Goal: Use online tool/utility: Use online tool/utility

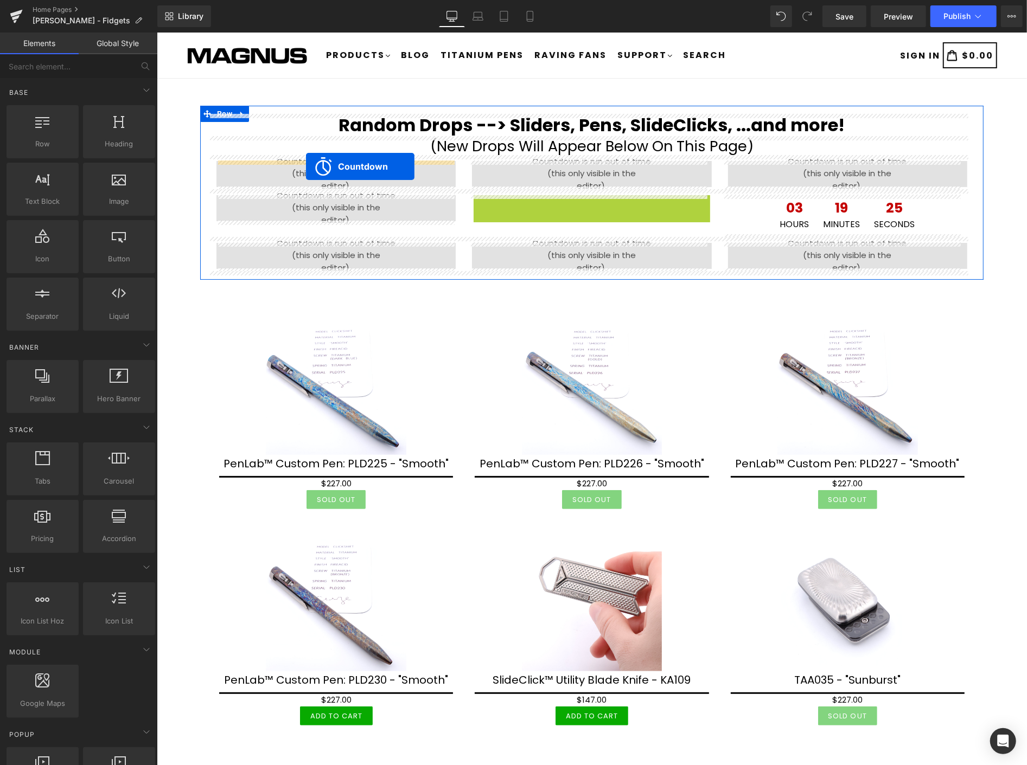
drag, startPoint x: 586, startPoint y: 201, endPoint x: 305, endPoint y: 166, distance: 282.5
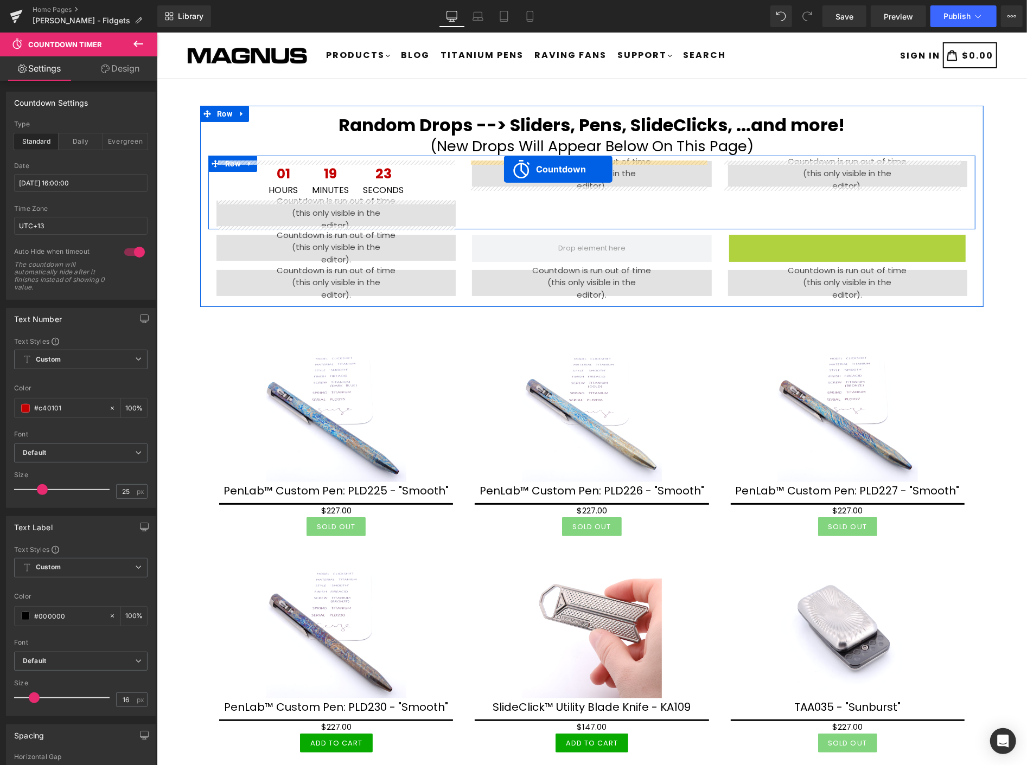
drag, startPoint x: 832, startPoint y: 244, endPoint x: 503, endPoint y: 169, distance: 337.6
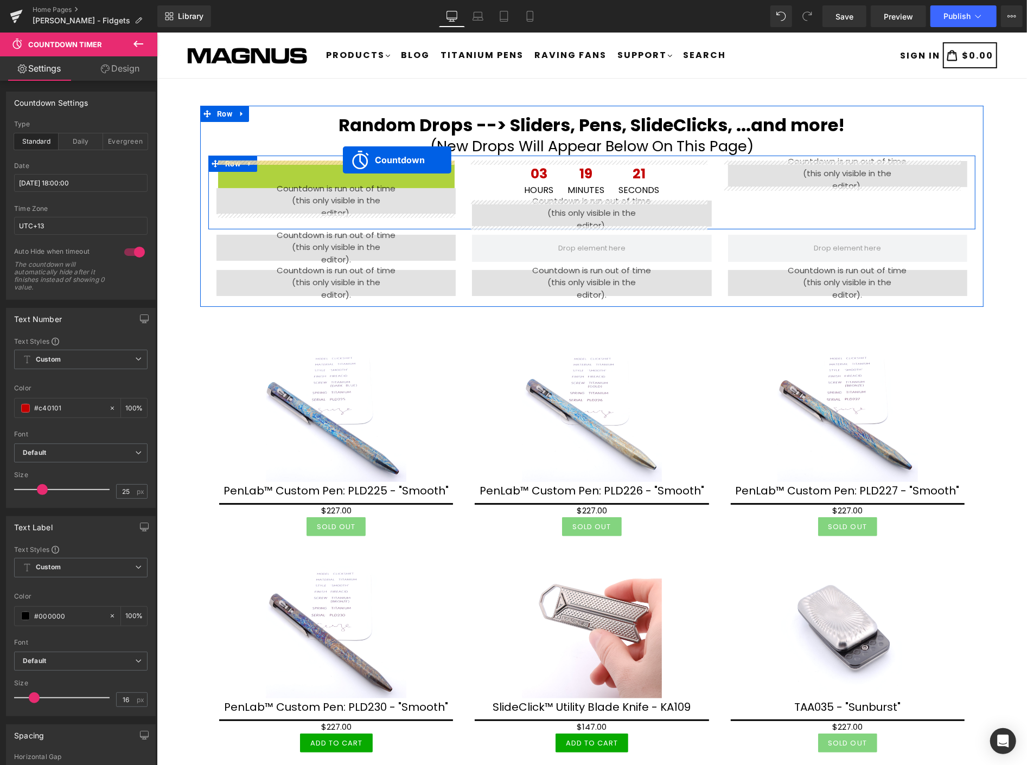
drag, startPoint x: 345, startPoint y: 170, endPoint x: 342, endPoint y: 159, distance: 10.7
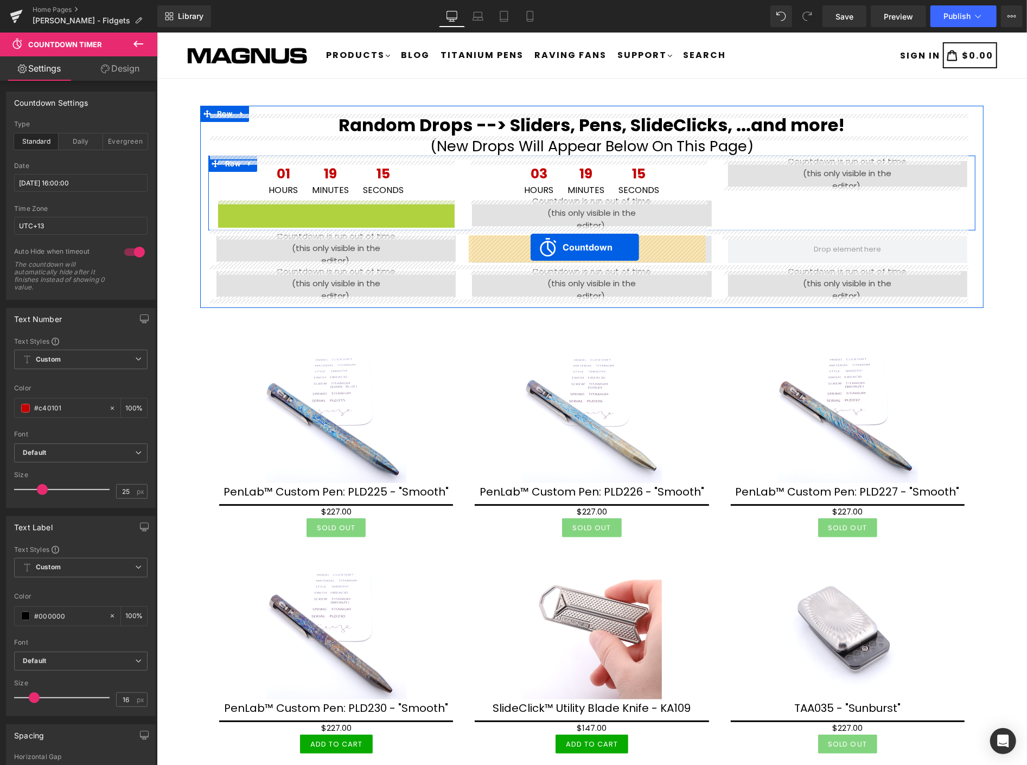
drag, startPoint x: 341, startPoint y: 203, endPoint x: 530, endPoint y: 247, distance: 193.6
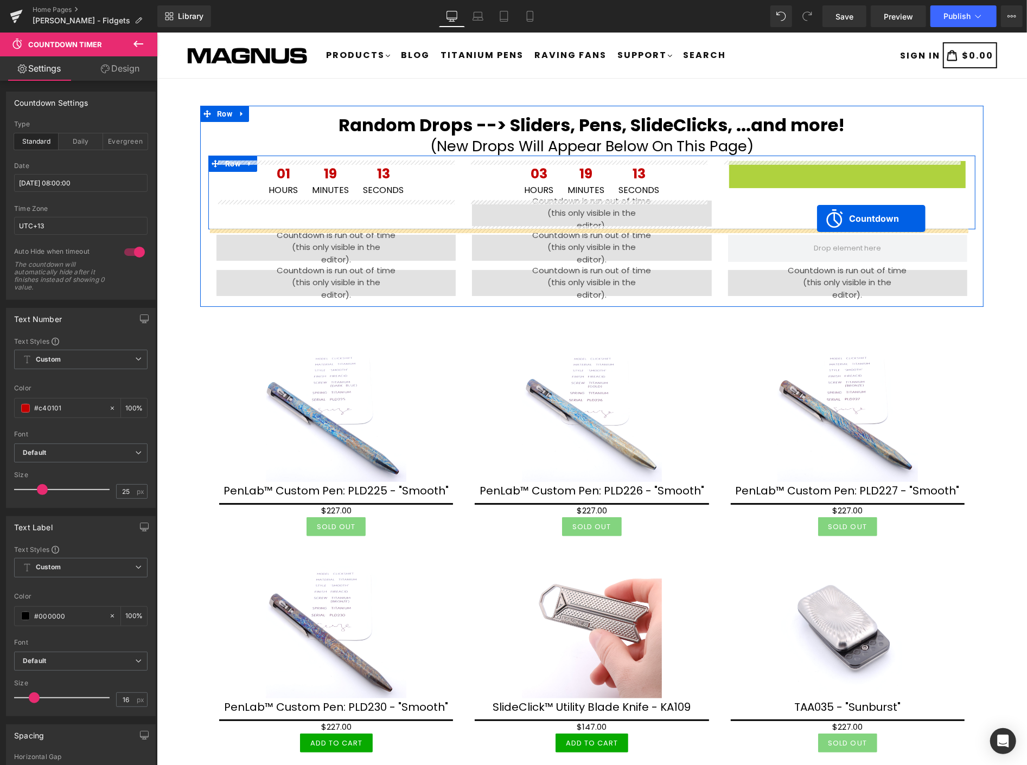
drag, startPoint x: 837, startPoint y: 163, endPoint x: 815, endPoint y: 213, distance: 54.6
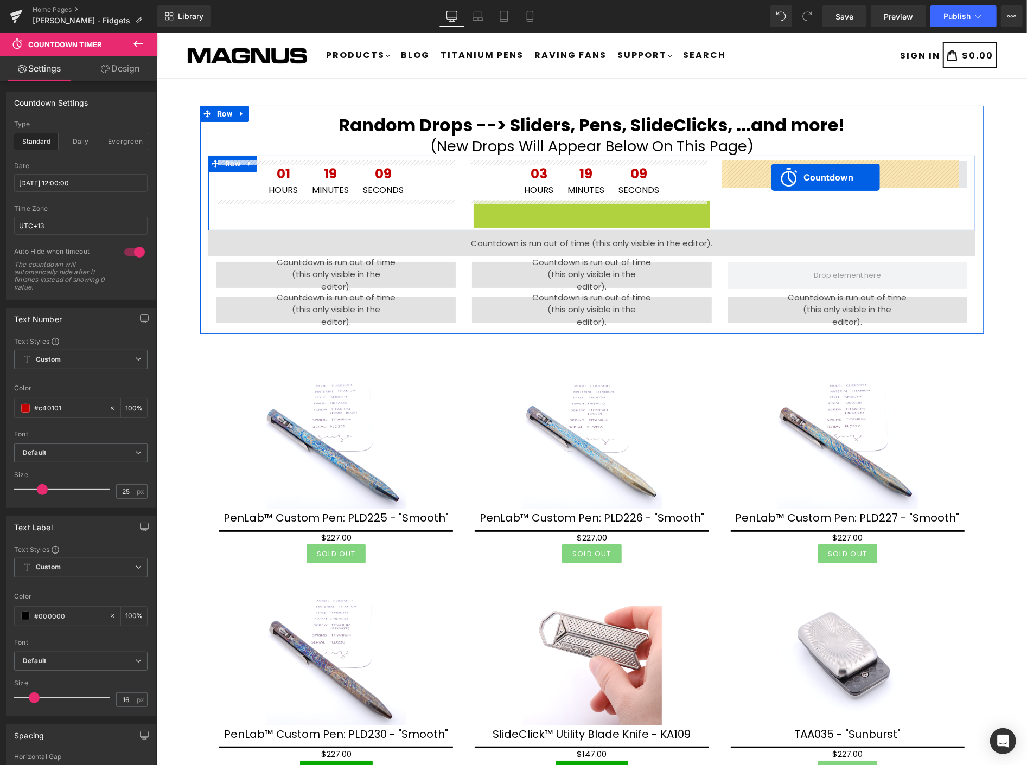
drag, startPoint x: 580, startPoint y: 203, endPoint x: 771, endPoint y: 177, distance: 192.7
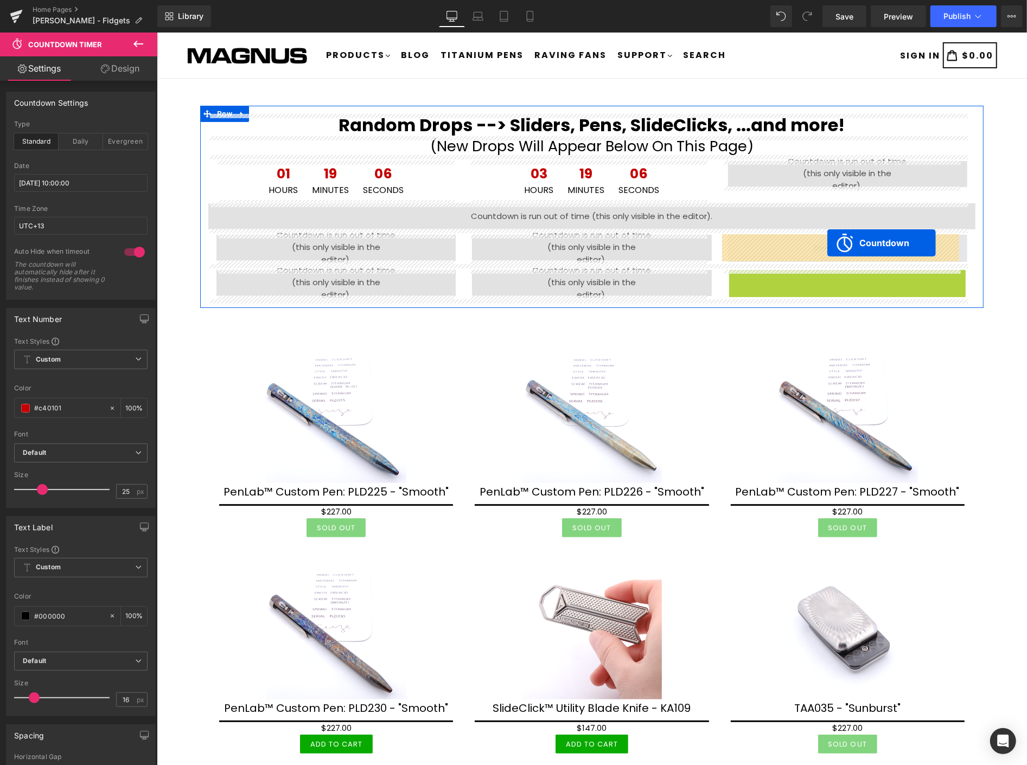
drag, startPoint x: 837, startPoint y: 277, endPoint x: 826, endPoint y: 242, distance: 36.4
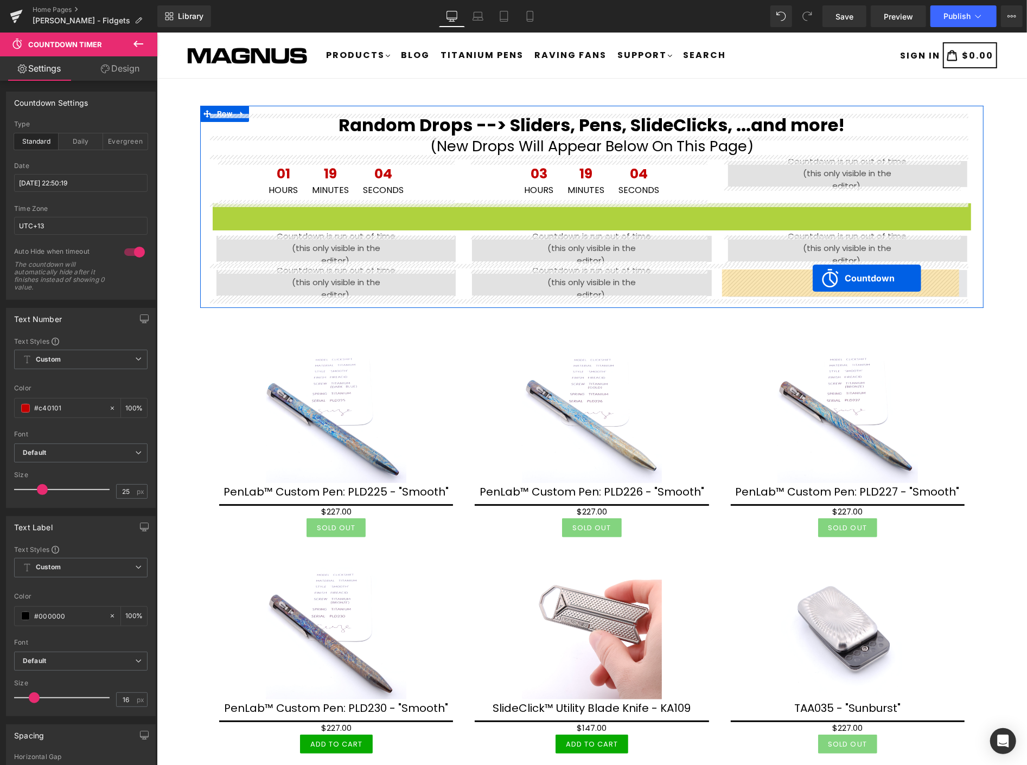
drag, startPoint x: 708, startPoint y: 256, endPoint x: 812, endPoint y: 278, distance: 105.8
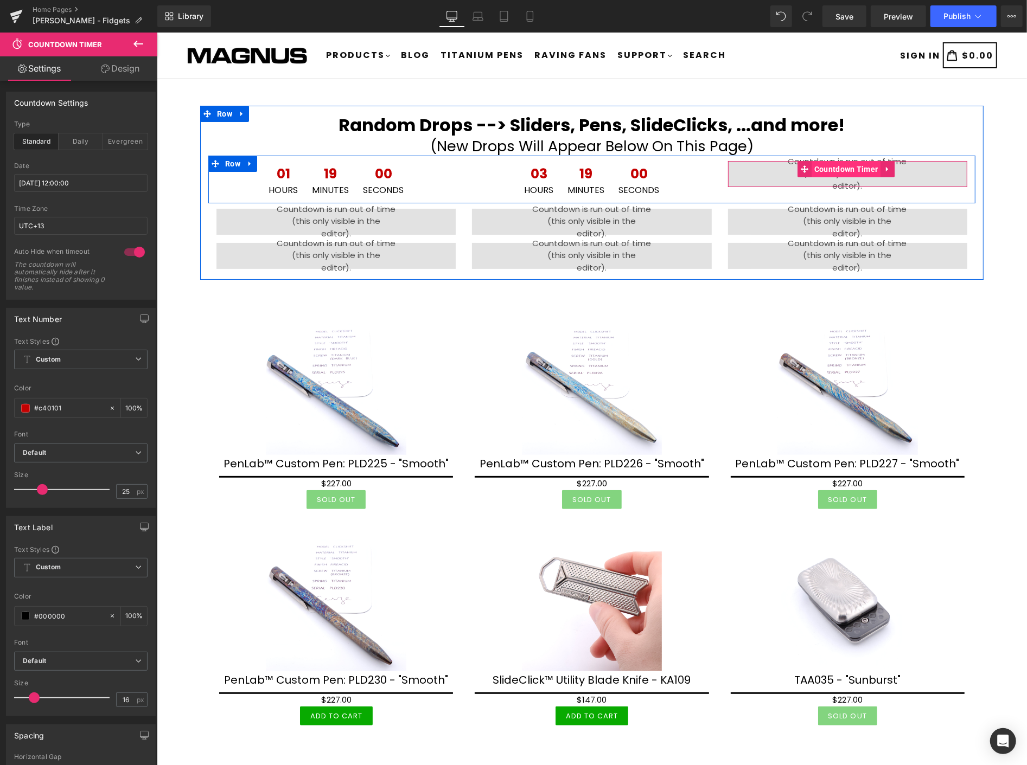
click at [835, 171] on span "Countdown Timer" at bounding box center [845, 169] width 69 height 16
click at [837, 165] on span "Countdown Timer" at bounding box center [845, 169] width 69 height 16
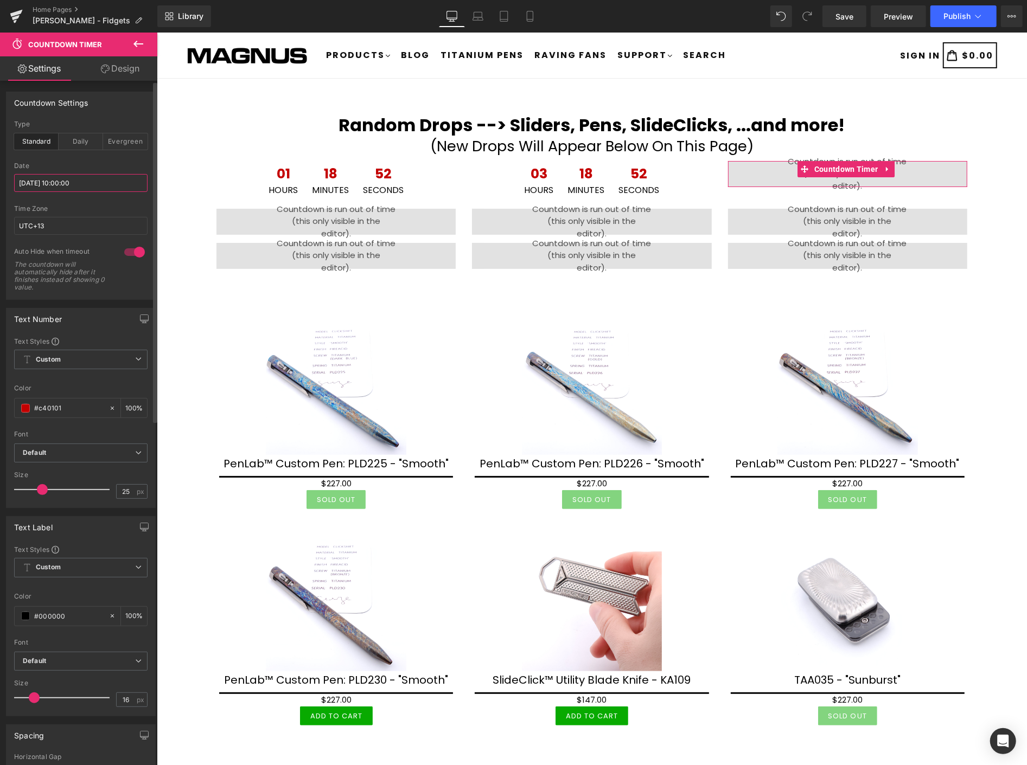
click at [91, 180] on input "[DATE] 10:00:00" at bounding box center [80, 183] width 133 height 18
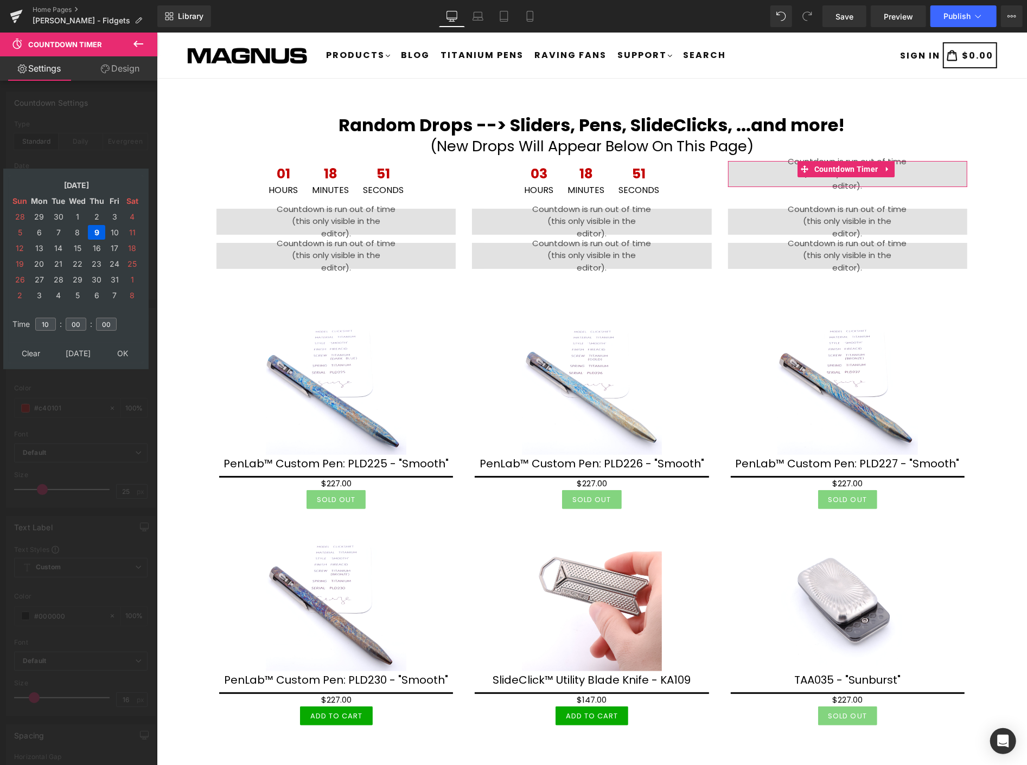
click at [95, 229] on td "9" at bounding box center [96, 232] width 17 height 15
click at [52, 318] on input "10" at bounding box center [45, 324] width 21 height 13
type input "1"
type input "20"
type input "[DATE] 20:00:00"
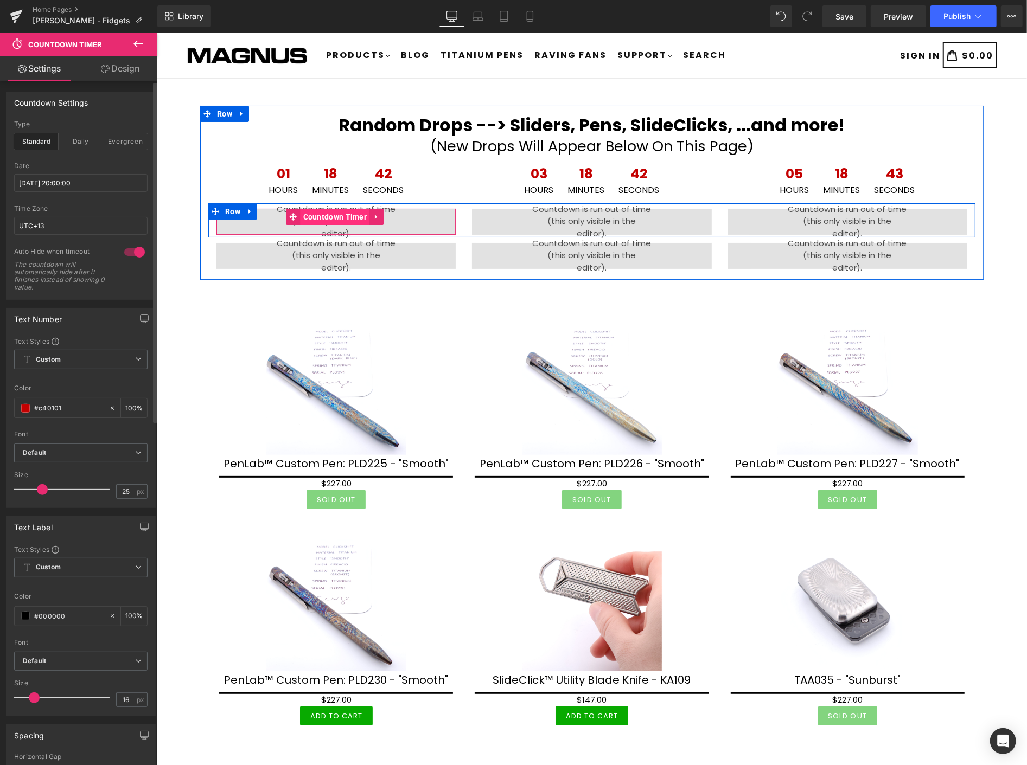
click at [328, 211] on span "Countdown Timer" at bounding box center [334, 216] width 69 height 16
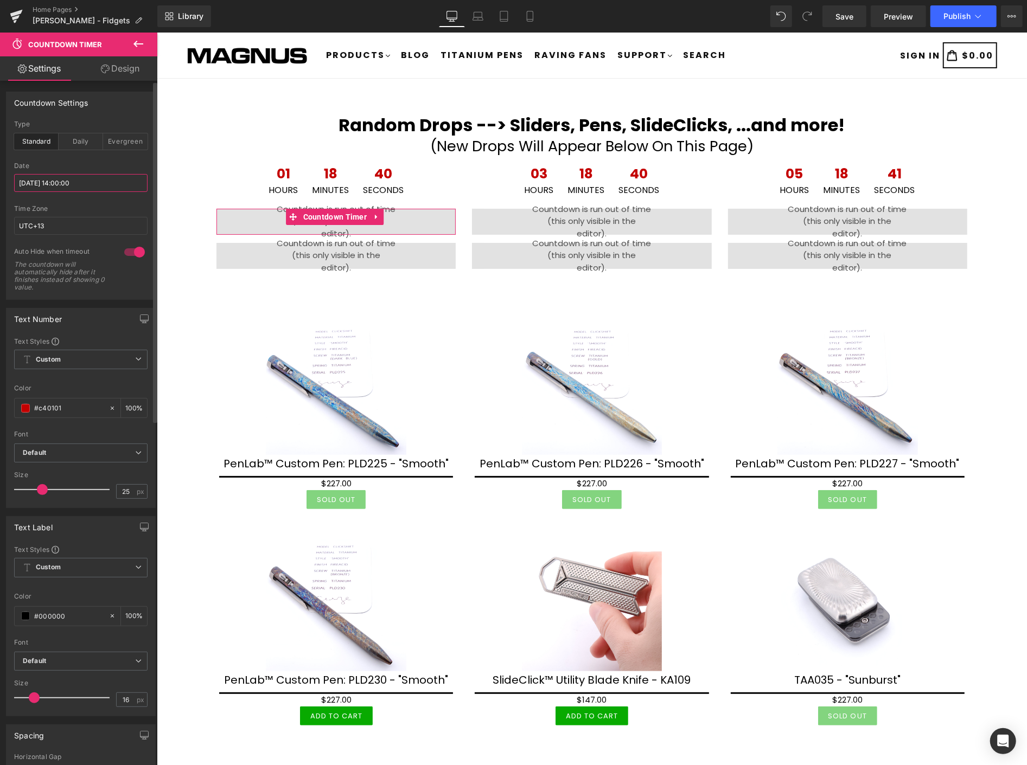
click at [99, 176] on input "[DATE] 14:00:00" at bounding box center [80, 183] width 133 height 18
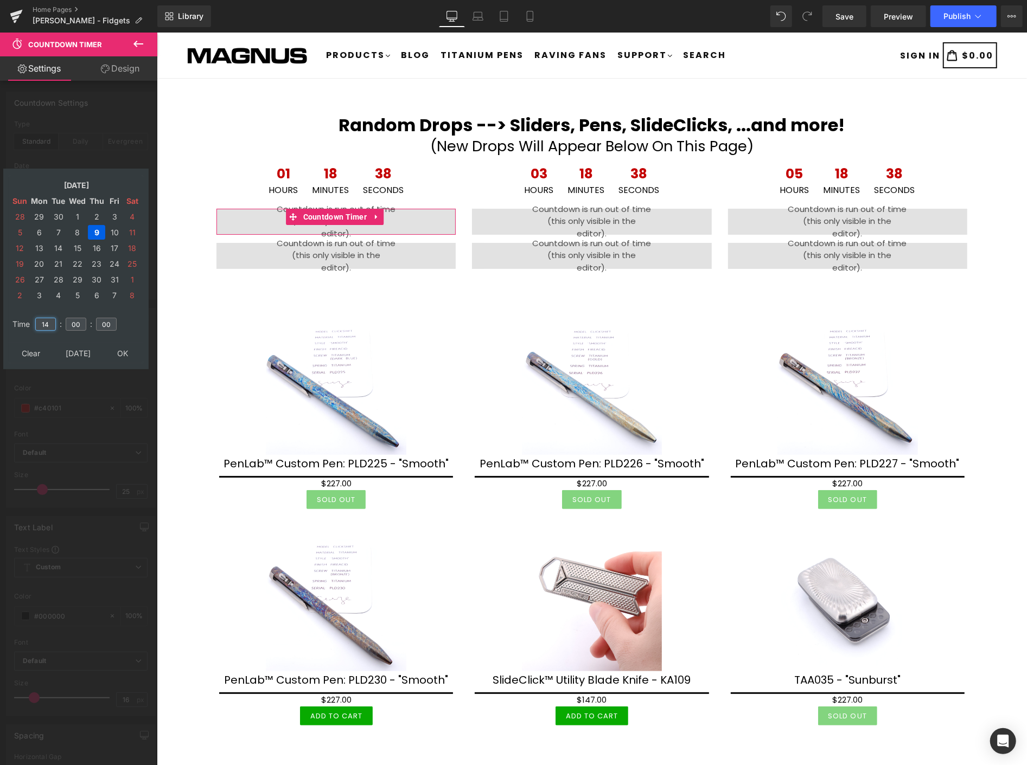
click at [48, 318] on input "14" at bounding box center [45, 324] width 21 height 13
type input "1"
type input "22"
type input "[DATE] 22:00:00"
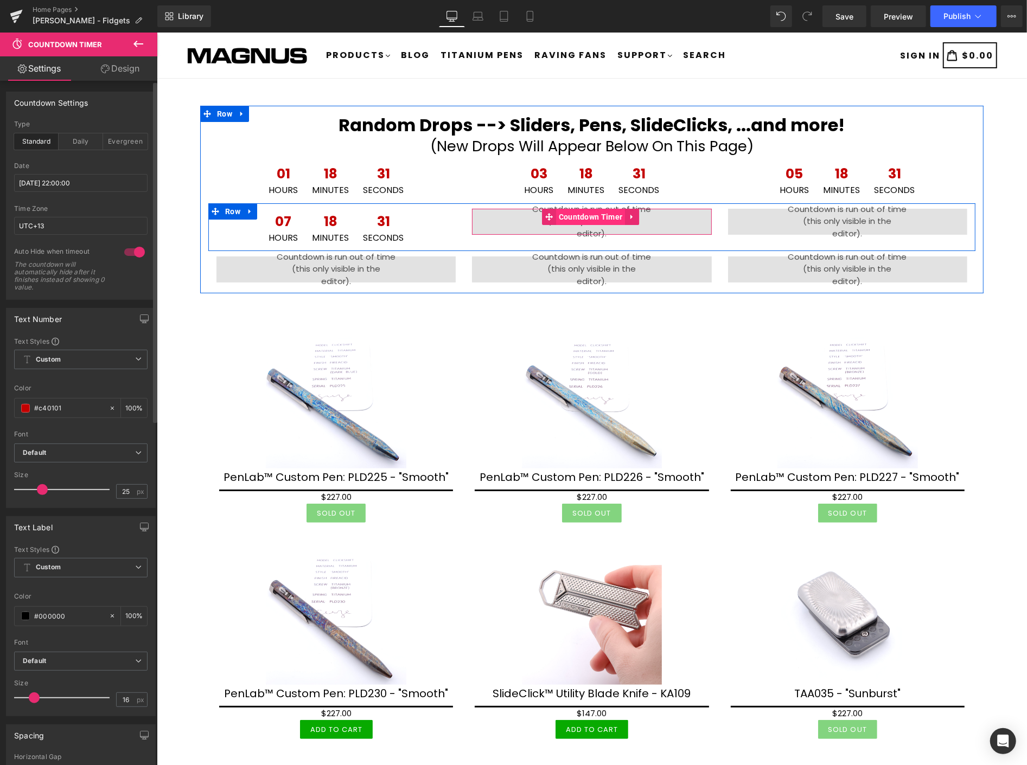
click at [574, 217] on span "Countdown Timer" at bounding box center [589, 216] width 69 height 16
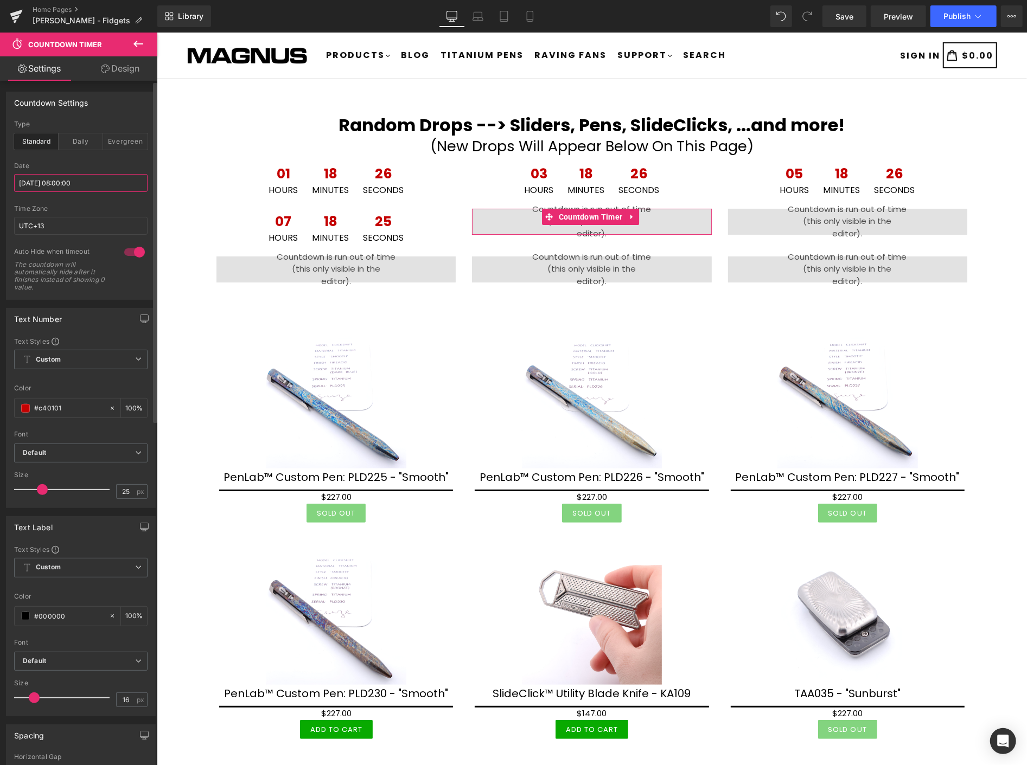
click at [95, 183] on input "[DATE] 08:00:00" at bounding box center [80, 183] width 133 height 18
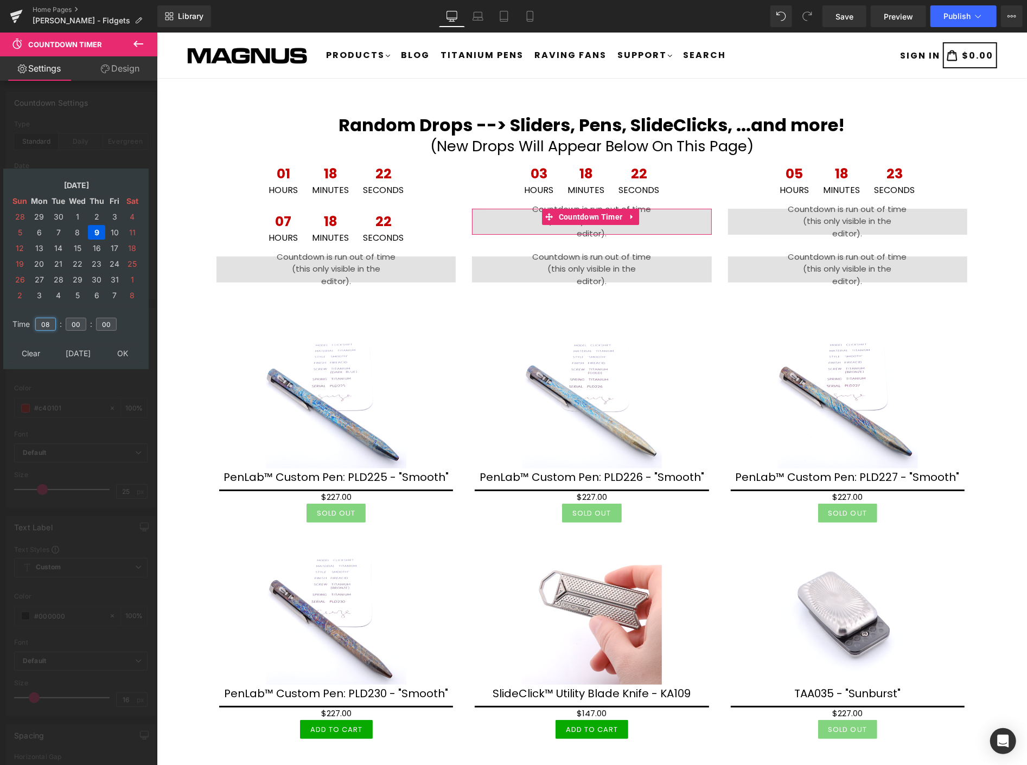
click at [50, 321] on input "08" at bounding box center [45, 324] width 21 height 13
type input "0"
type input "22"
type input "[DATE] 22:00:00"
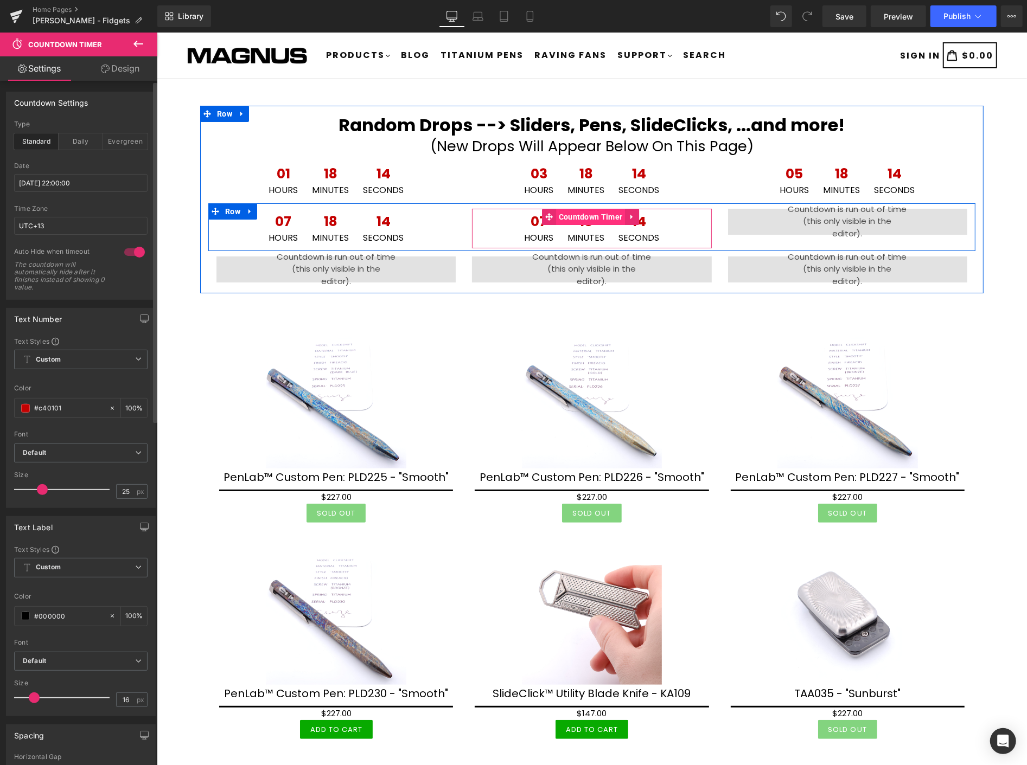
click at [582, 215] on span "Countdown Timer" at bounding box center [589, 216] width 69 height 16
click at [327, 217] on span "Countdown Timer" at bounding box center [334, 216] width 69 height 16
click at [581, 215] on span "Countdown Timer" at bounding box center [589, 216] width 69 height 16
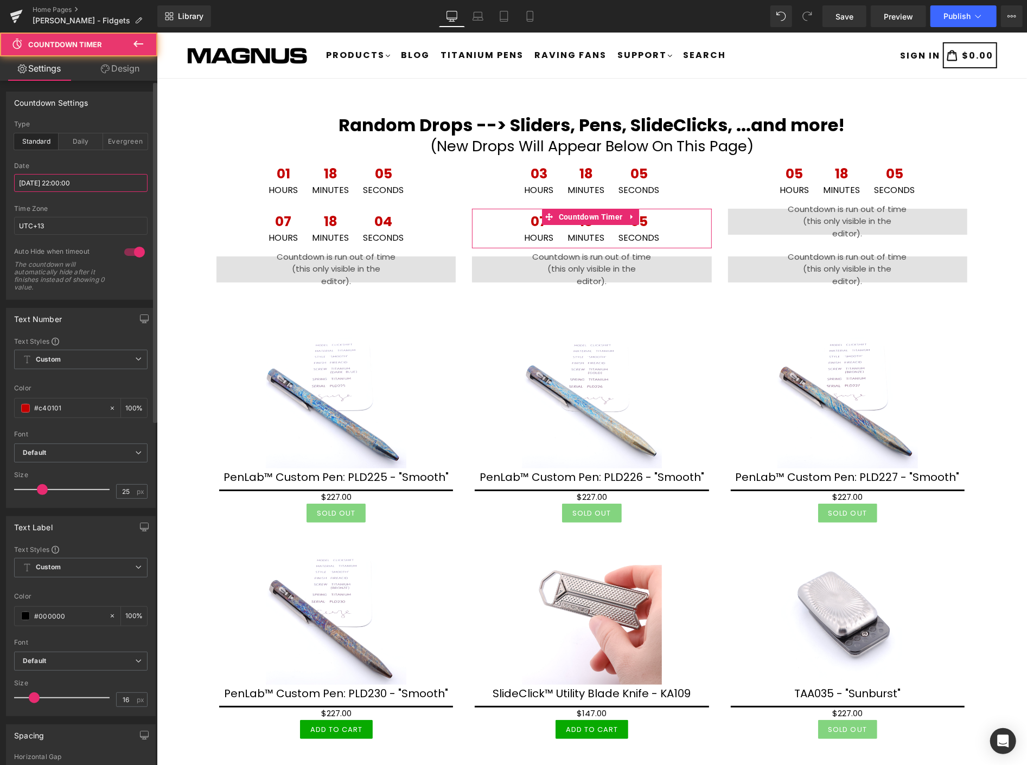
click at [107, 179] on input "[DATE] 22:00:00" at bounding box center [80, 183] width 133 height 18
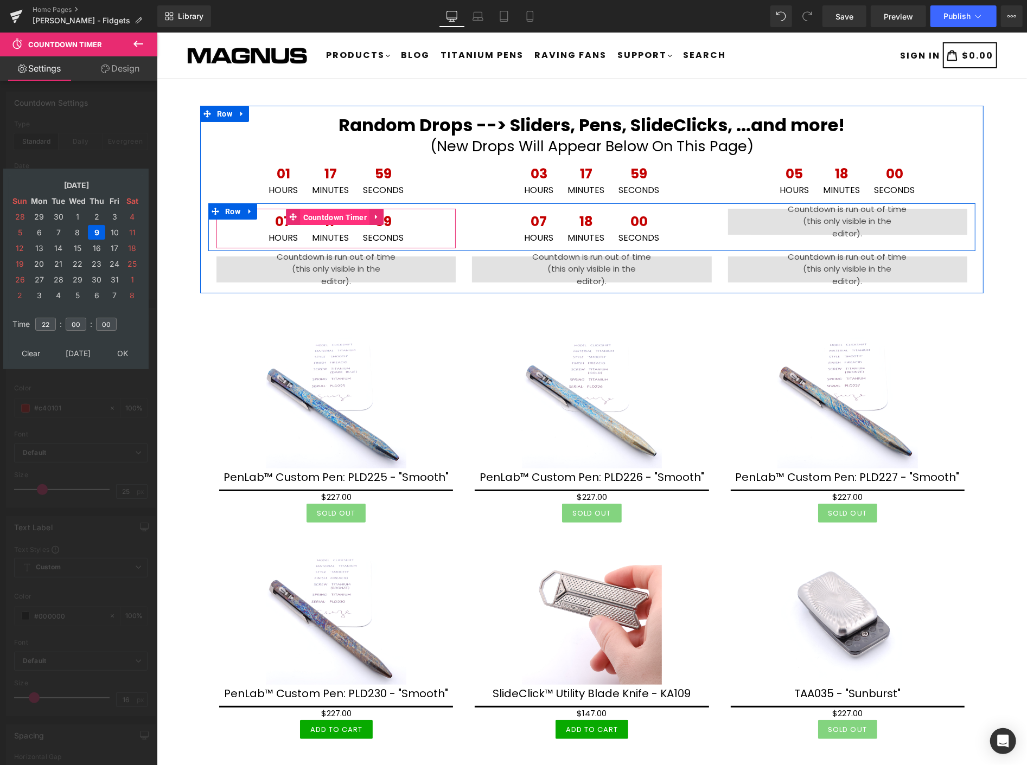
click at [332, 214] on span "Countdown Timer" at bounding box center [334, 217] width 69 height 16
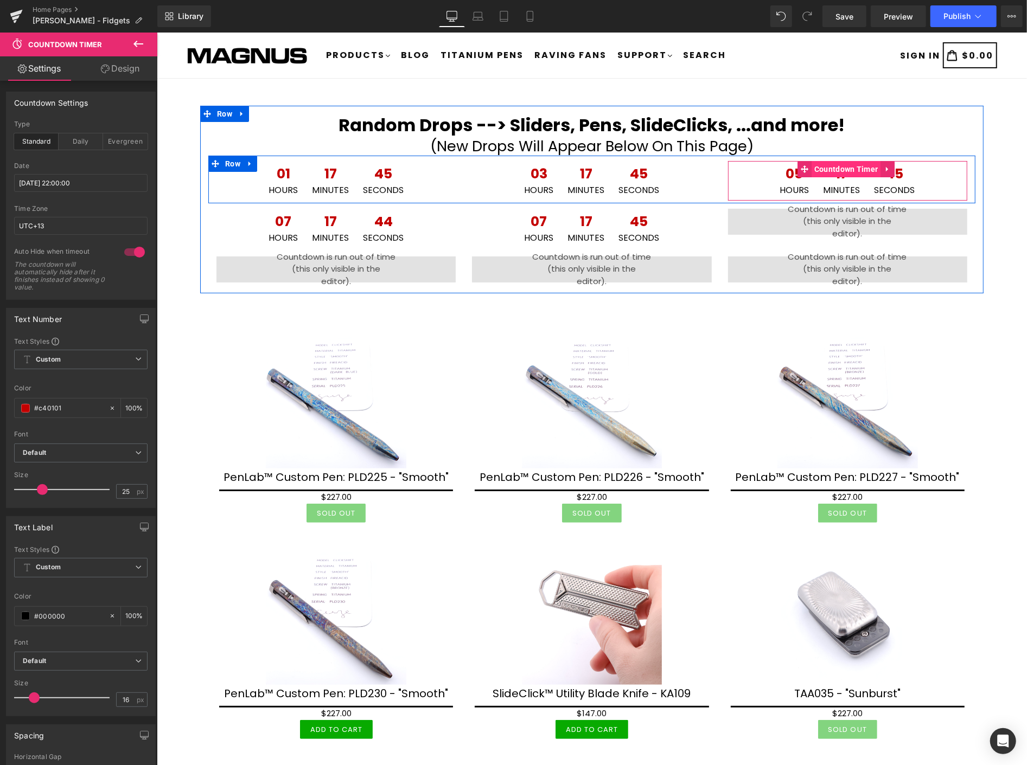
click at [839, 168] on span "Countdown Timer" at bounding box center [845, 169] width 69 height 16
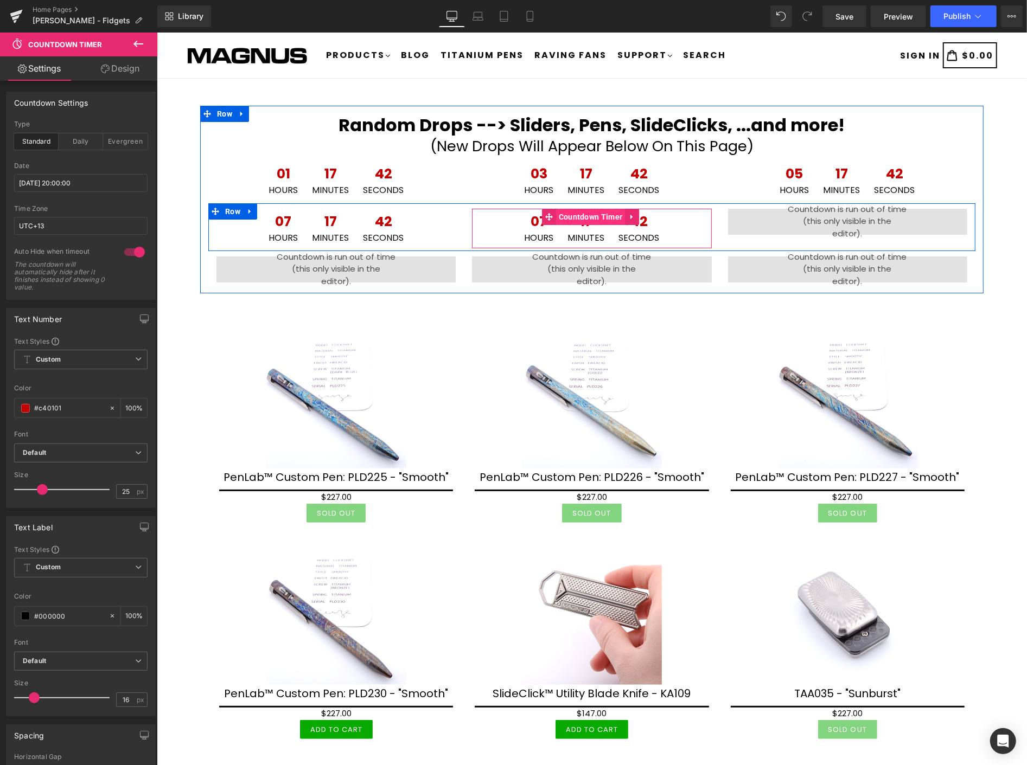
click at [598, 215] on span "Countdown Timer" at bounding box center [589, 216] width 69 height 16
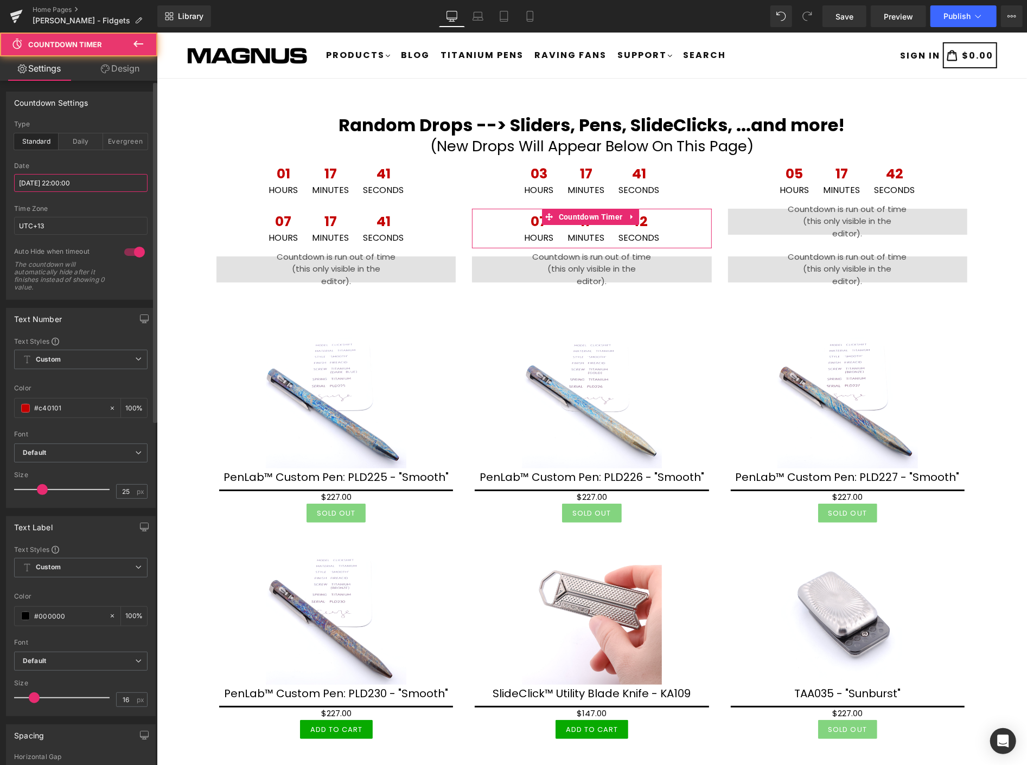
click at [93, 181] on input "[DATE] 22:00:00" at bounding box center [80, 183] width 133 height 18
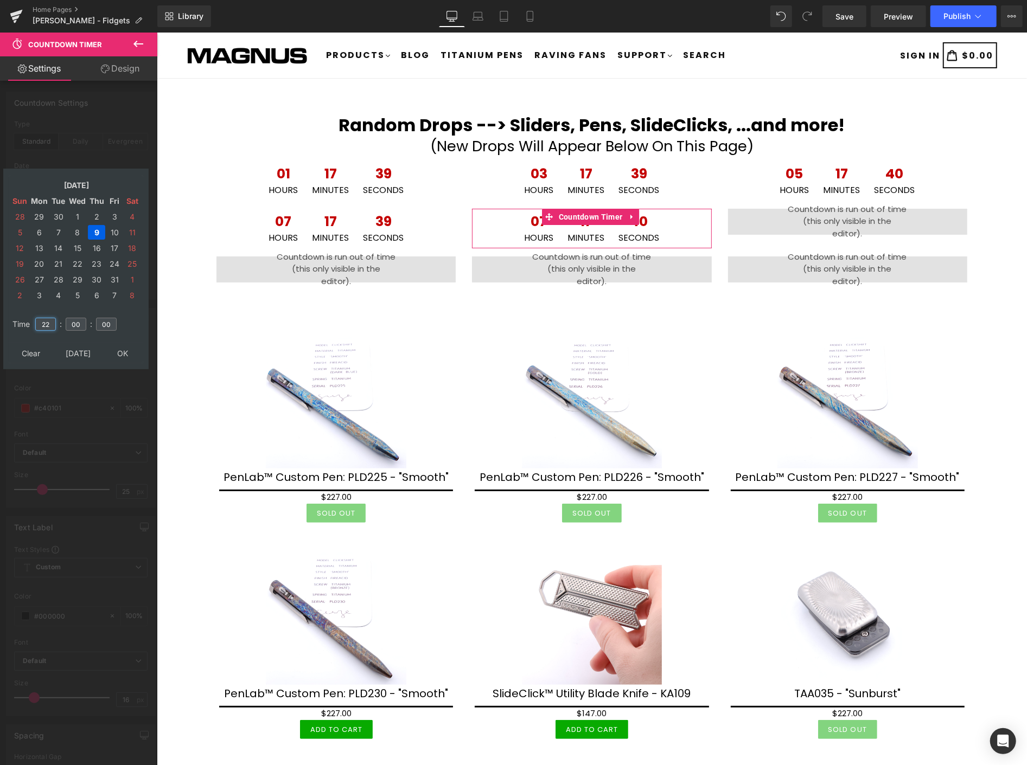
click at [51, 318] on input "22" at bounding box center [45, 324] width 21 height 13
type input "23"
type input "2025/10/09 23:00:00"
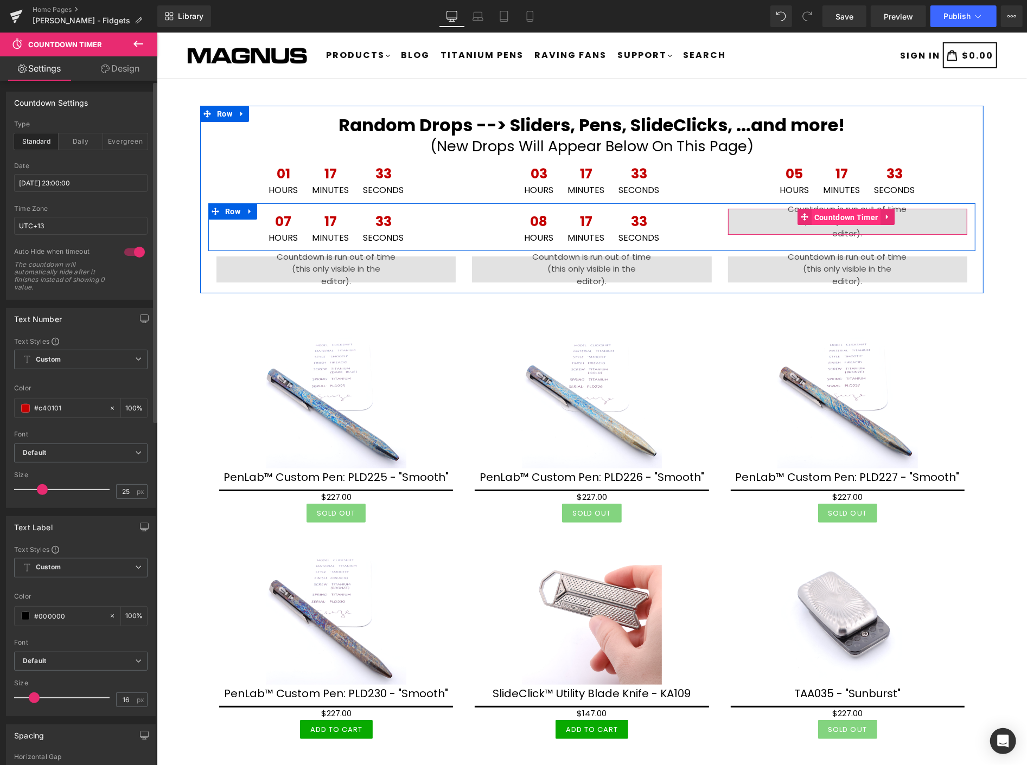
click at [834, 214] on span "Countdown Timer" at bounding box center [845, 217] width 69 height 16
click at [829, 215] on span "Countdown Timer" at bounding box center [845, 216] width 69 height 16
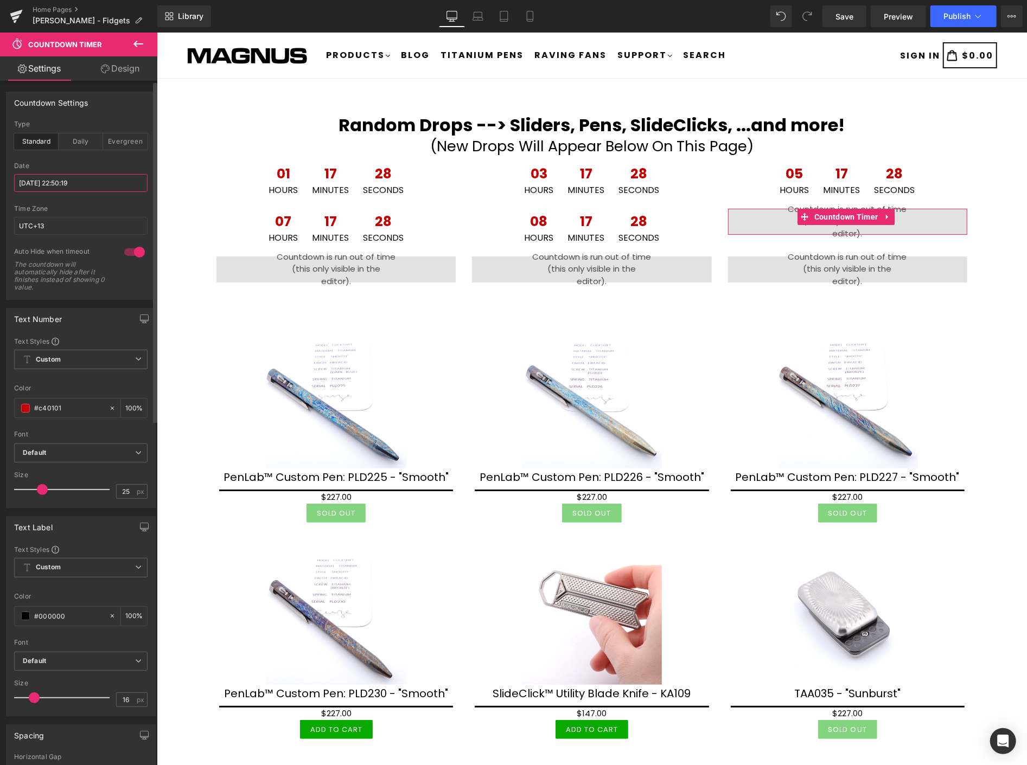
click at [92, 184] on input "[DATE] 22:50:19" at bounding box center [80, 183] width 133 height 18
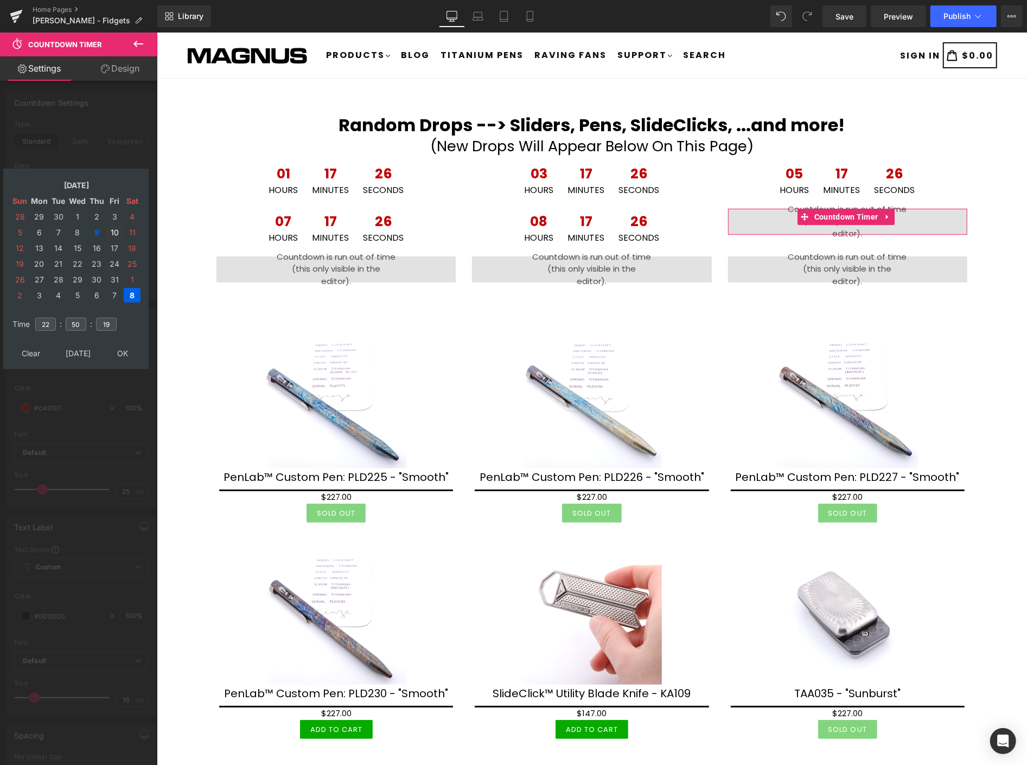
click at [113, 228] on td "10" at bounding box center [114, 232] width 16 height 15
click at [49, 320] on input "22" at bounding box center [45, 324] width 21 height 13
type input "2"
type input "02"
click at [84, 321] on input "50" at bounding box center [76, 324] width 21 height 13
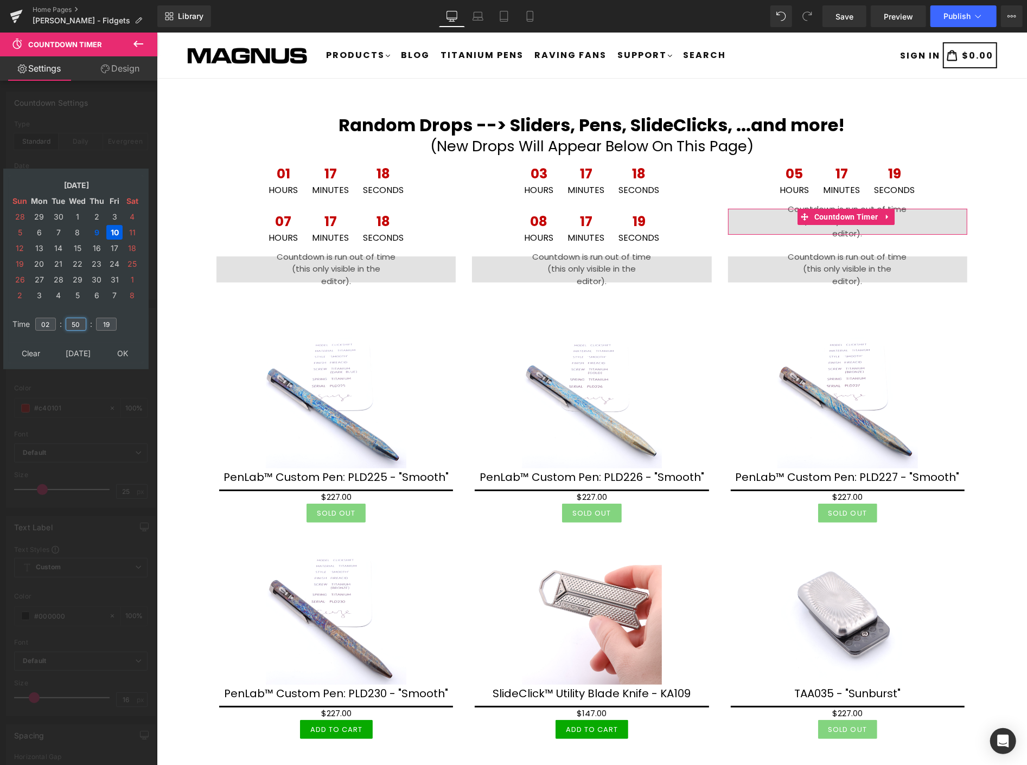
type input "5"
type input "00"
click at [111, 318] on input "19" at bounding box center [106, 324] width 21 height 13
type input "1"
type input "00"
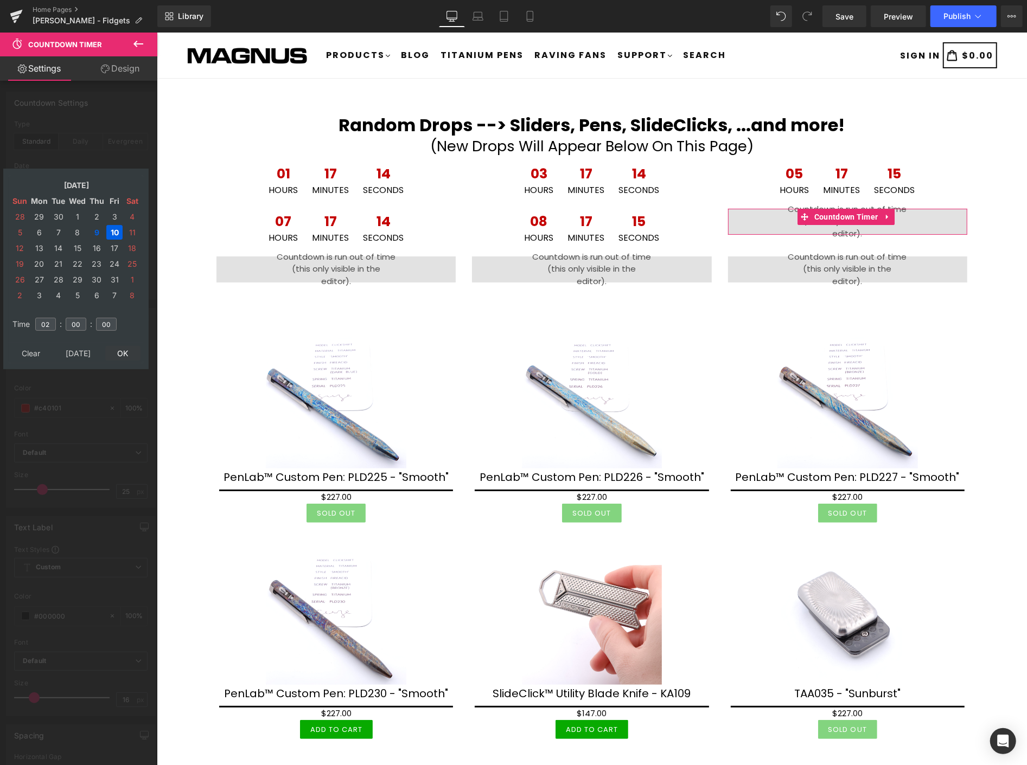
type input "[DATE] 02:00:00"
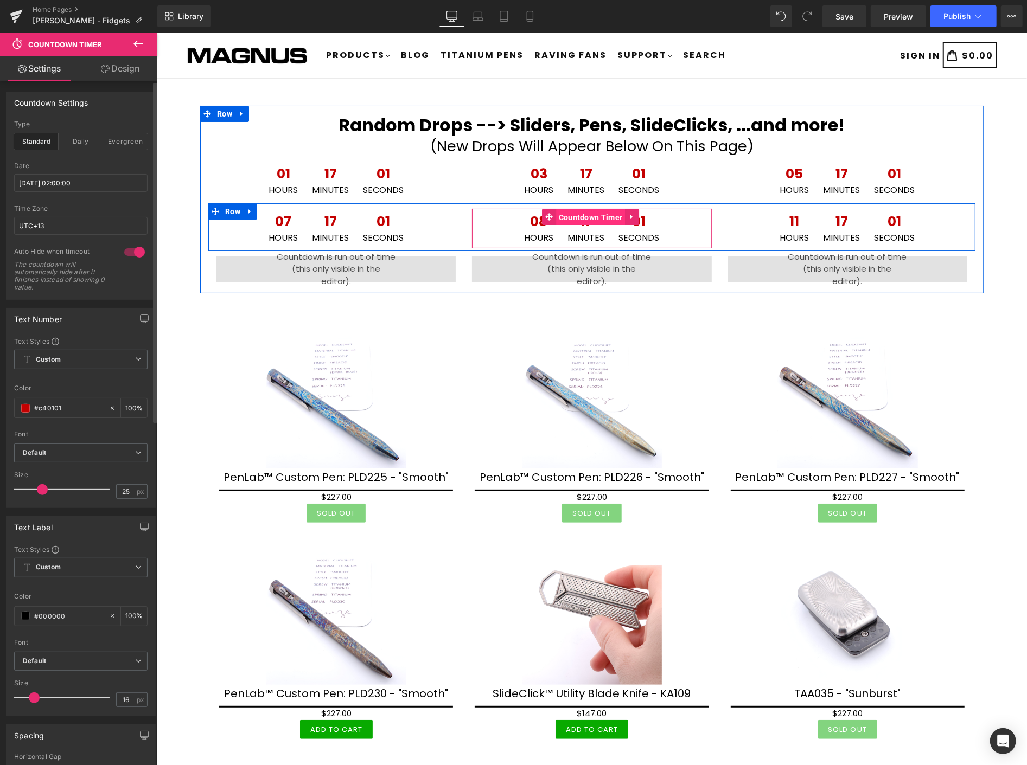
click at [583, 215] on span "Countdown Timer" at bounding box center [589, 217] width 69 height 16
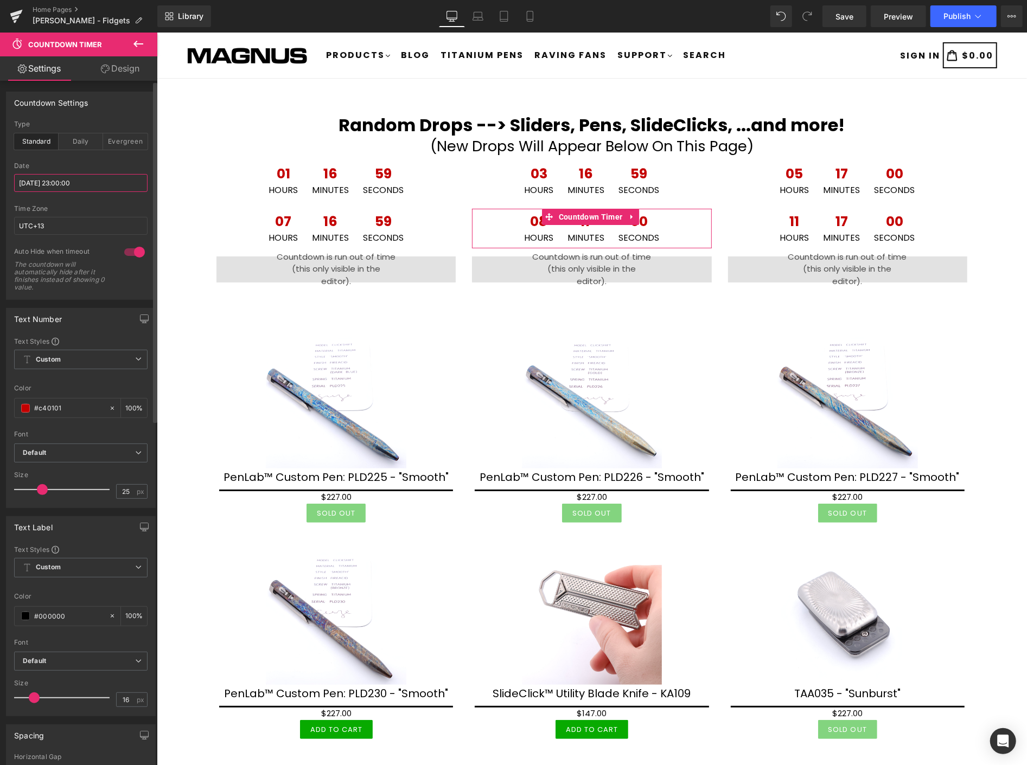
click at [99, 182] on input "2025/10/09 23:00:00" at bounding box center [80, 183] width 133 height 18
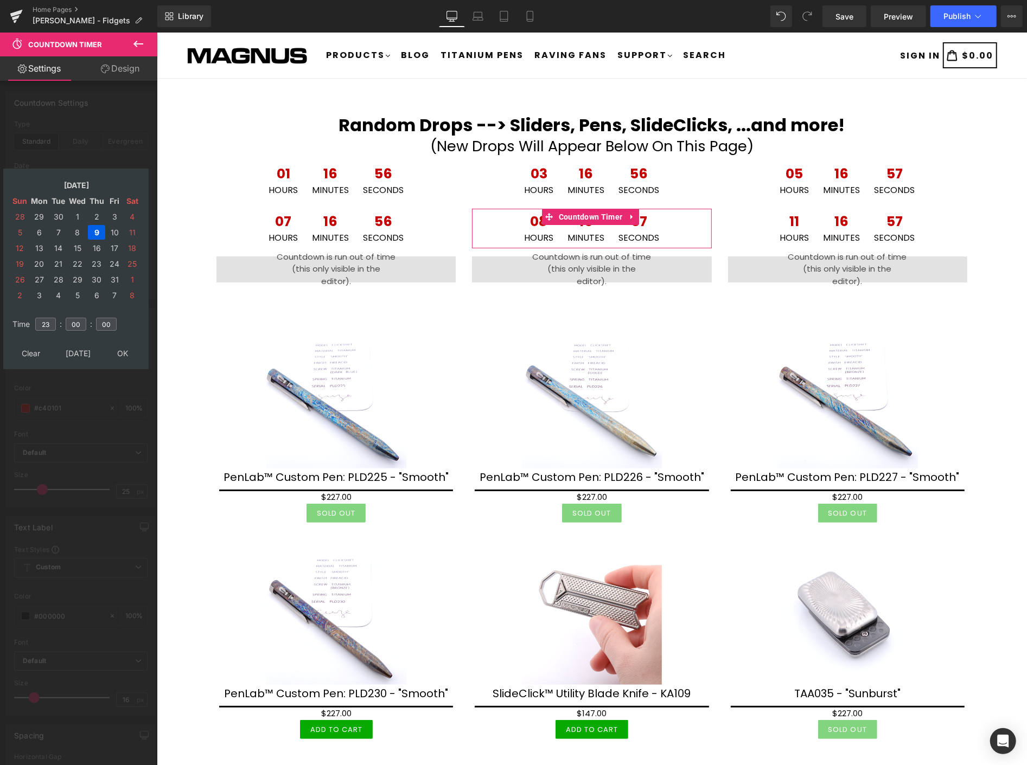
click at [98, 226] on td "9" at bounding box center [96, 232] width 17 height 15
click at [52, 318] on input "23" at bounding box center [45, 324] width 21 height 13
click at [114, 228] on td "10" at bounding box center [114, 232] width 16 height 15
click at [49, 318] on input "23" at bounding box center [45, 324] width 21 height 13
type input "2"
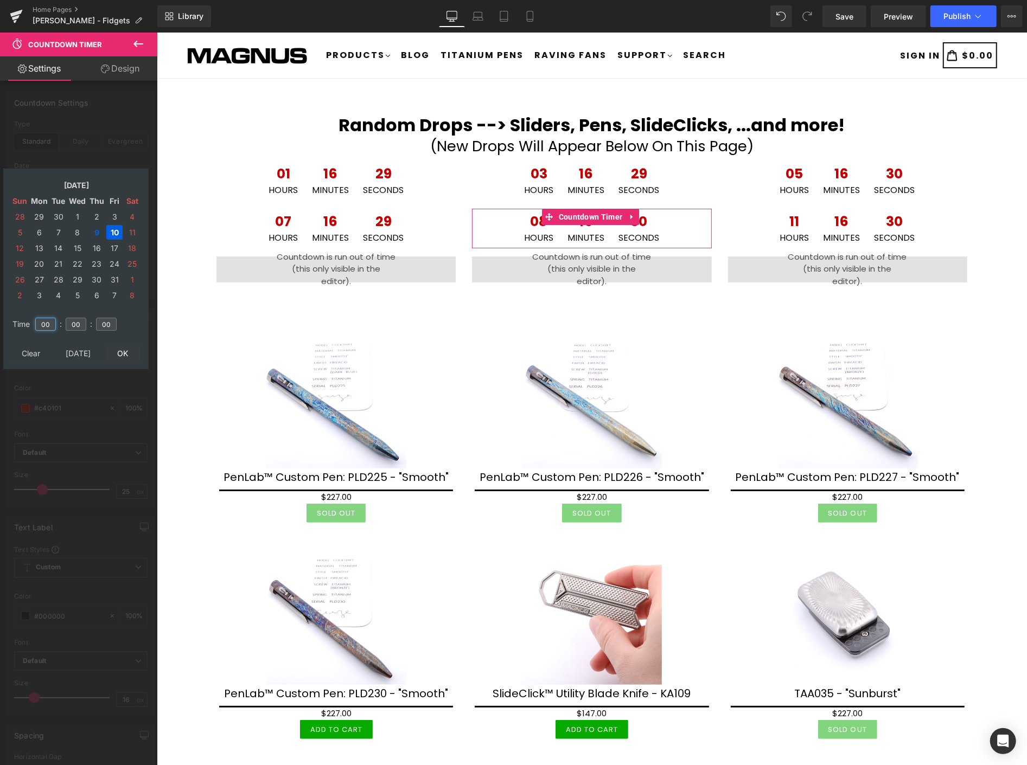
type input "00"
click at [122, 343] on table "Clear Today OK" at bounding box center [76, 353] width 134 height 20
type input "[DATE] 00:00:00"
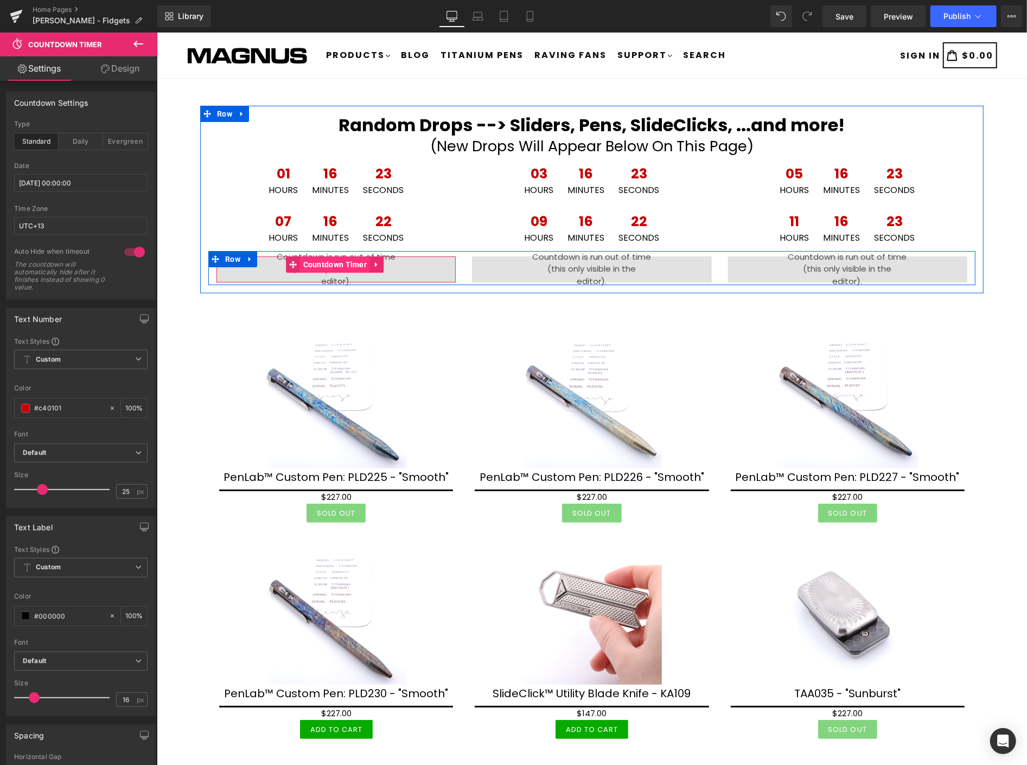
click at [322, 261] on span "Countdown Timer" at bounding box center [334, 264] width 69 height 16
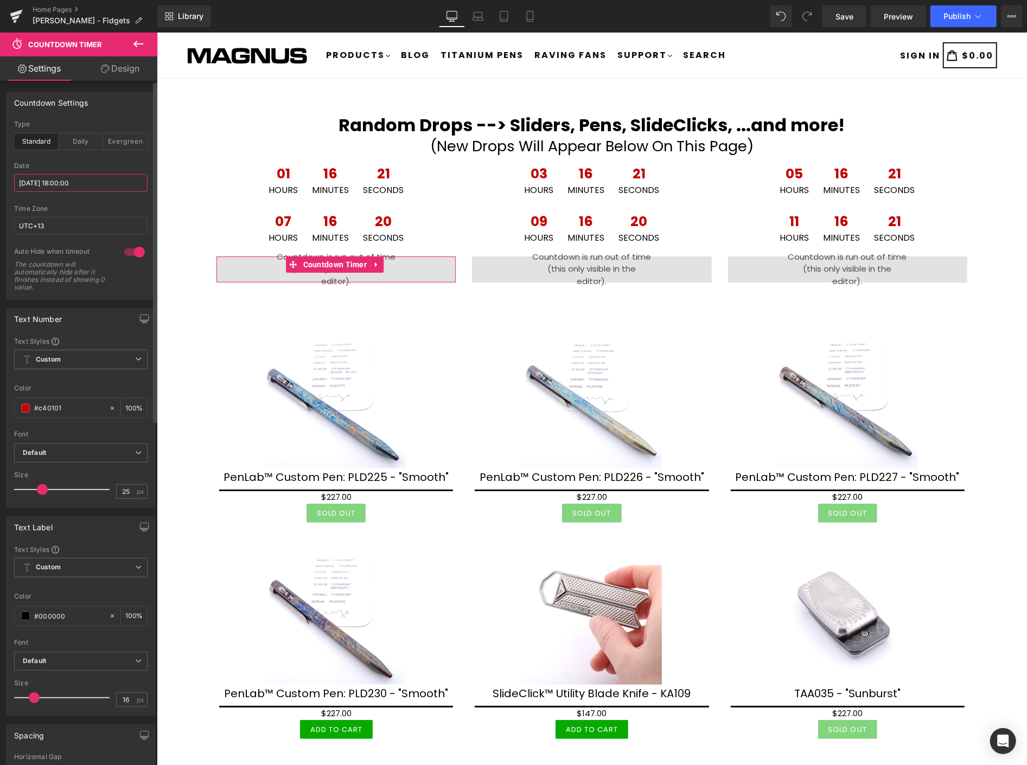
click at [95, 182] on input "[DATE] 18:00:00" at bounding box center [80, 183] width 133 height 18
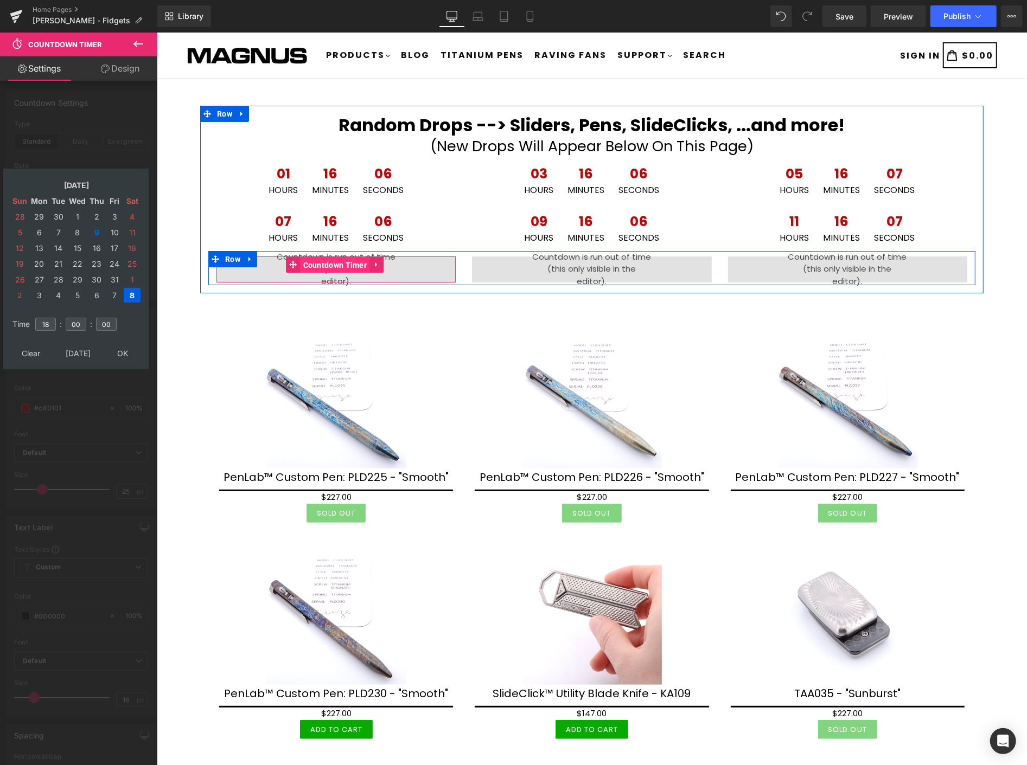
click at [320, 264] on span "Countdown Timer" at bounding box center [334, 265] width 69 height 16
click at [340, 257] on span "Countdown Timer" at bounding box center [334, 265] width 69 height 16
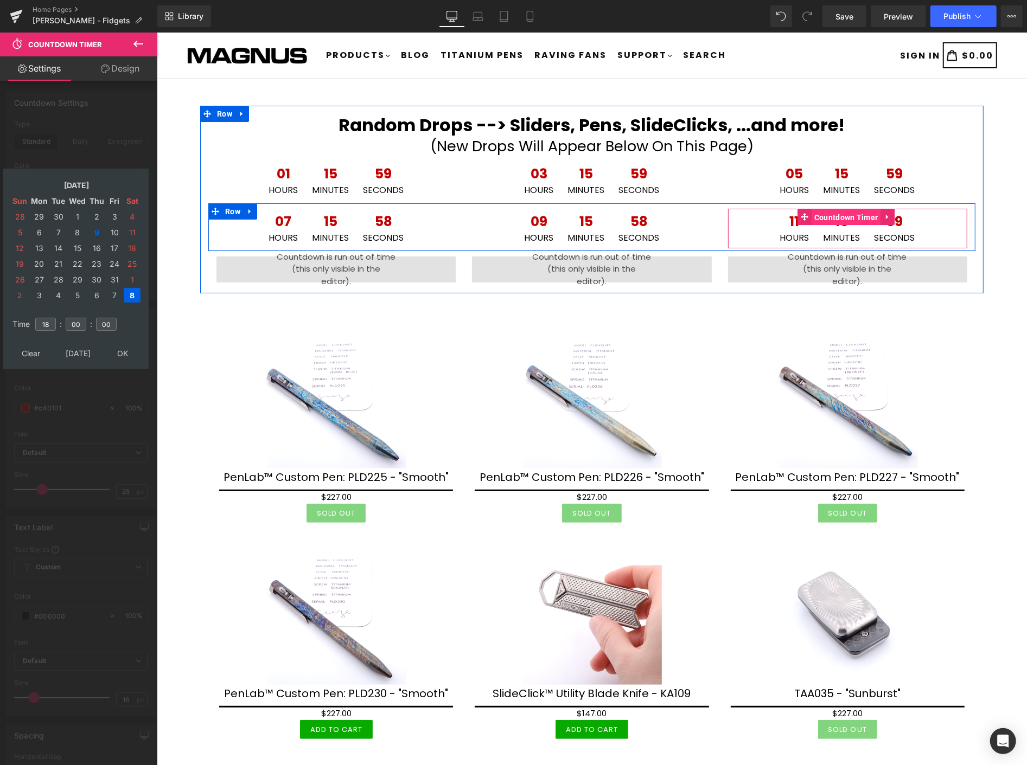
click at [837, 220] on span "Countdown Timer" at bounding box center [845, 217] width 69 height 16
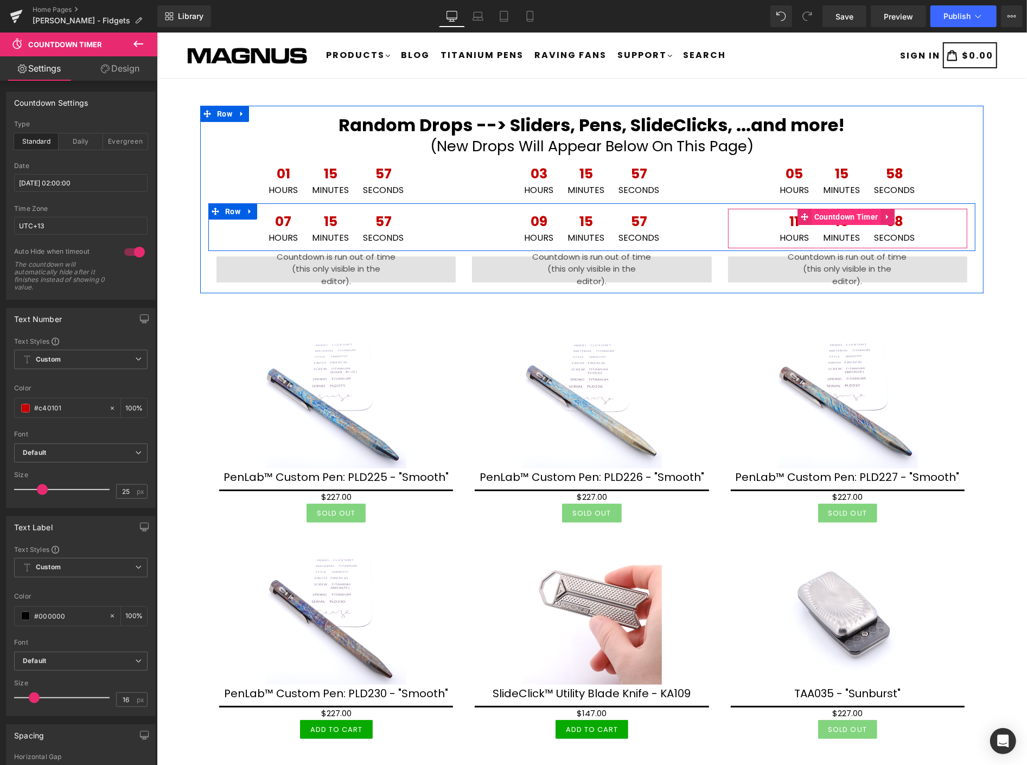
click at [837, 217] on span "Countdown Timer" at bounding box center [845, 216] width 69 height 16
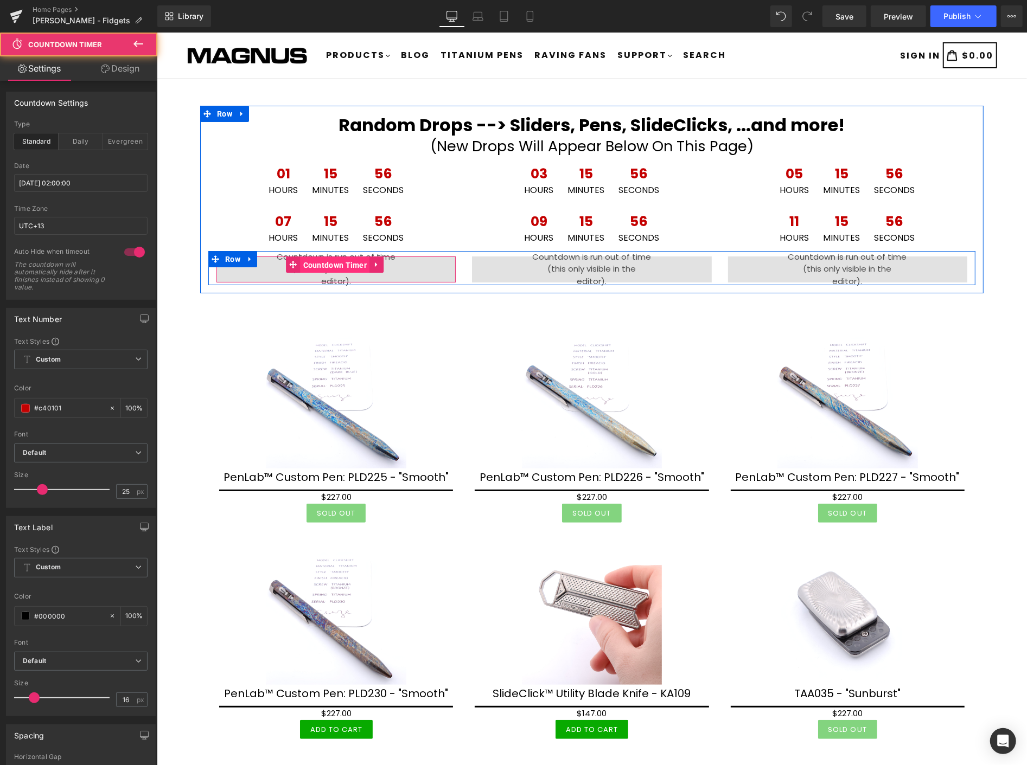
click at [315, 260] on span "Countdown Timer" at bounding box center [334, 265] width 69 height 16
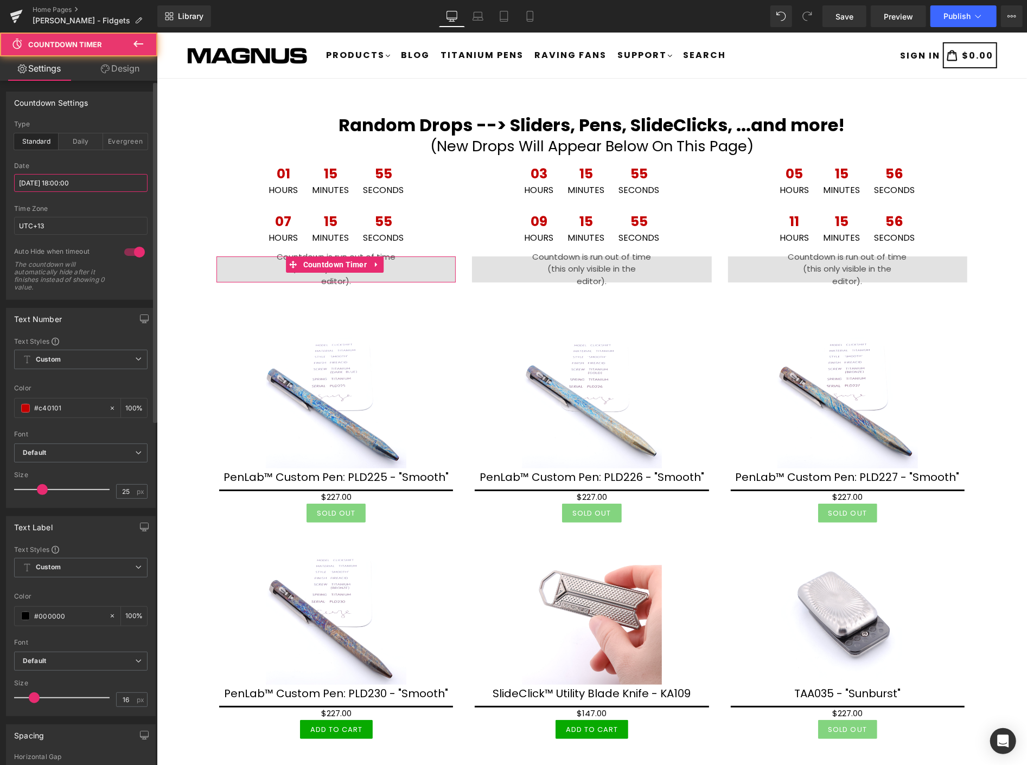
click at [96, 184] on input "[DATE] 18:00:00" at bounding box center [80, 183] width 133 height 18
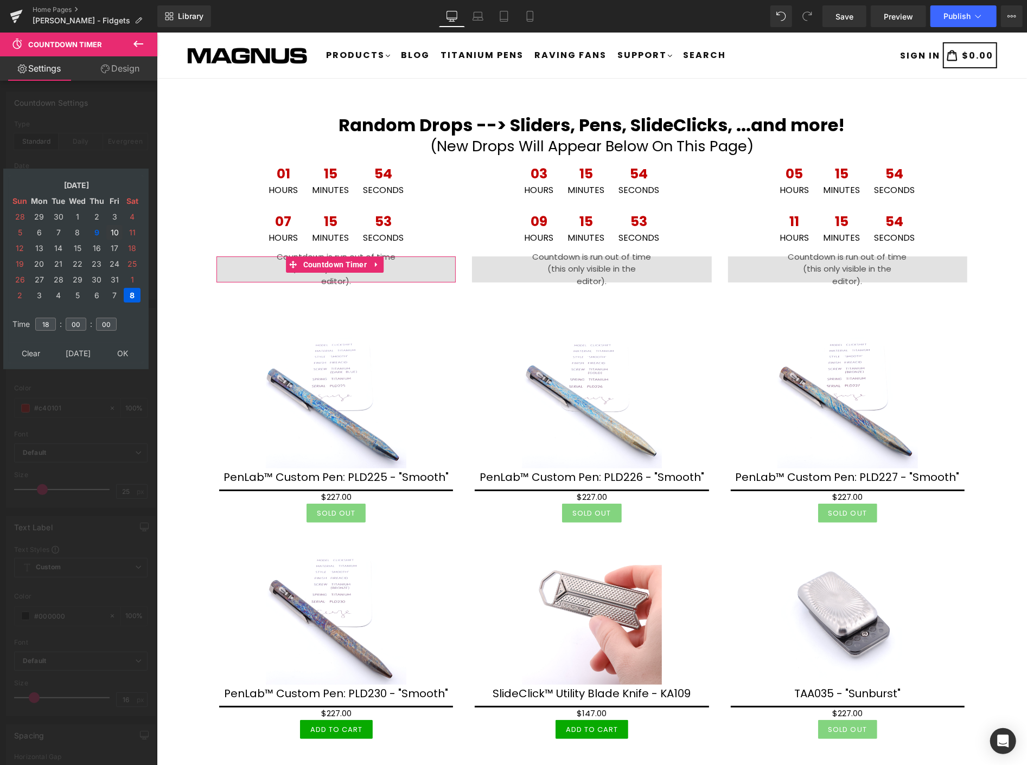
click at [116, 225] on td "10" at bounding box center [114, 232] width 16 height 15
click at [51, 318] on input "18" at bounding box center [45, 324] width 21 height 13
type input "1"
type input "04"
type input "[DATE] 04:00:00"
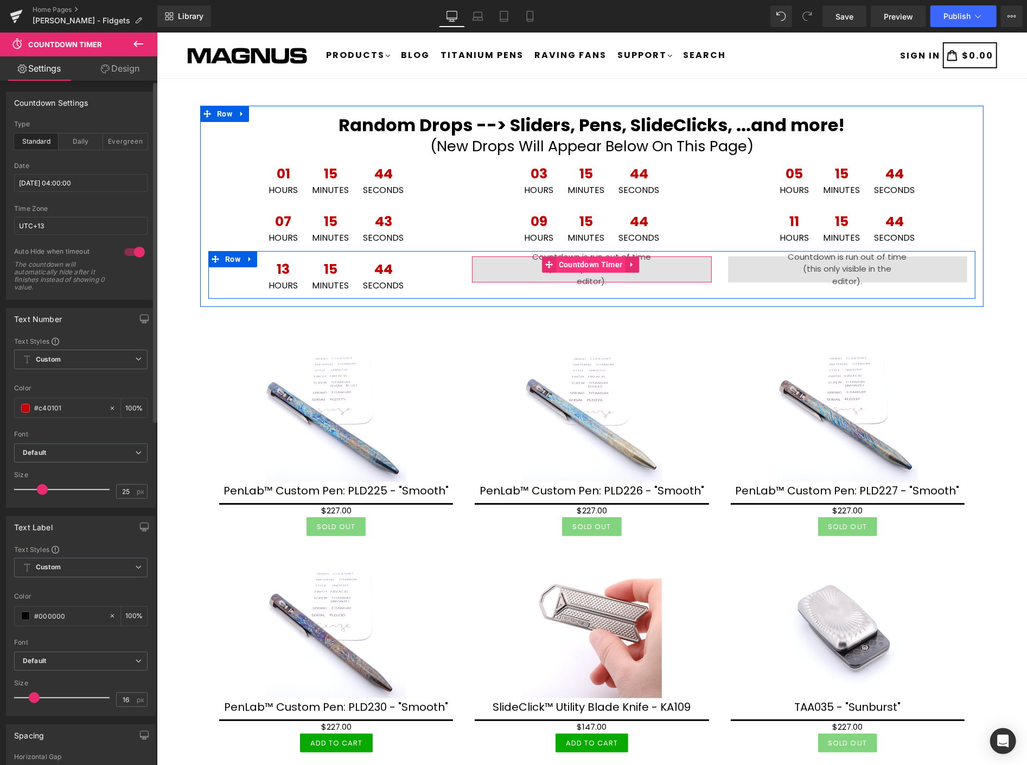
click at [591, 262] on span "Countdown Timer" at bounding box center [589, 264] width 69 height 16
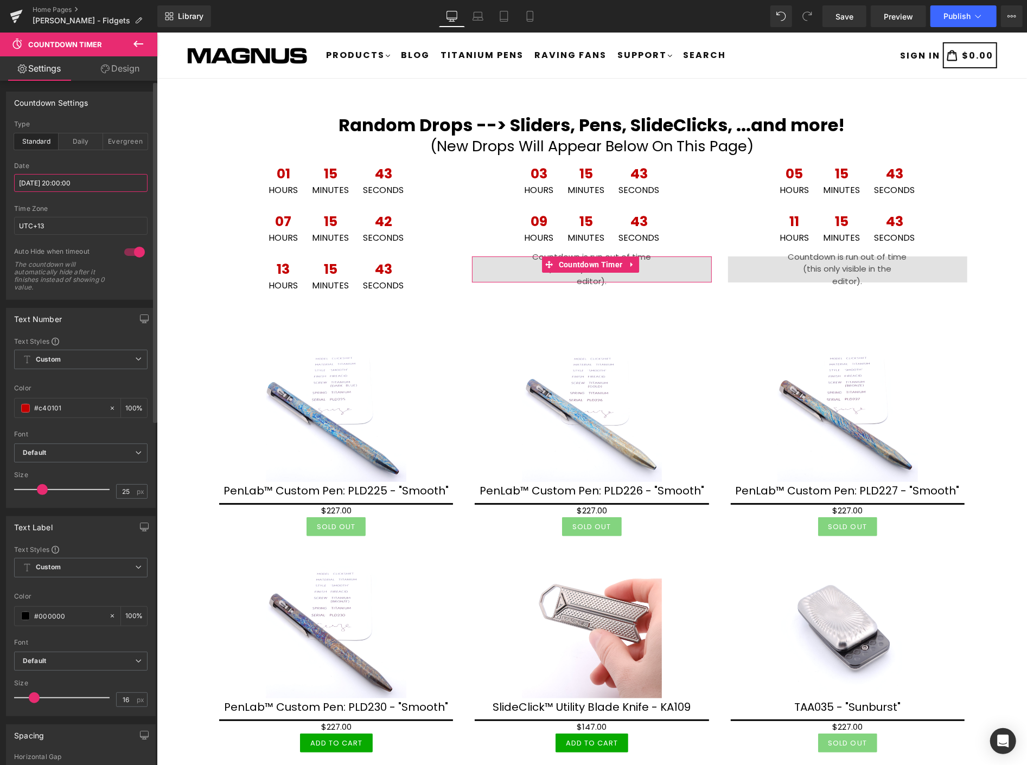
click at [100, 182] on input "[DATE] 20:00:00" at bounding box center [80, 183] width 133 height 18
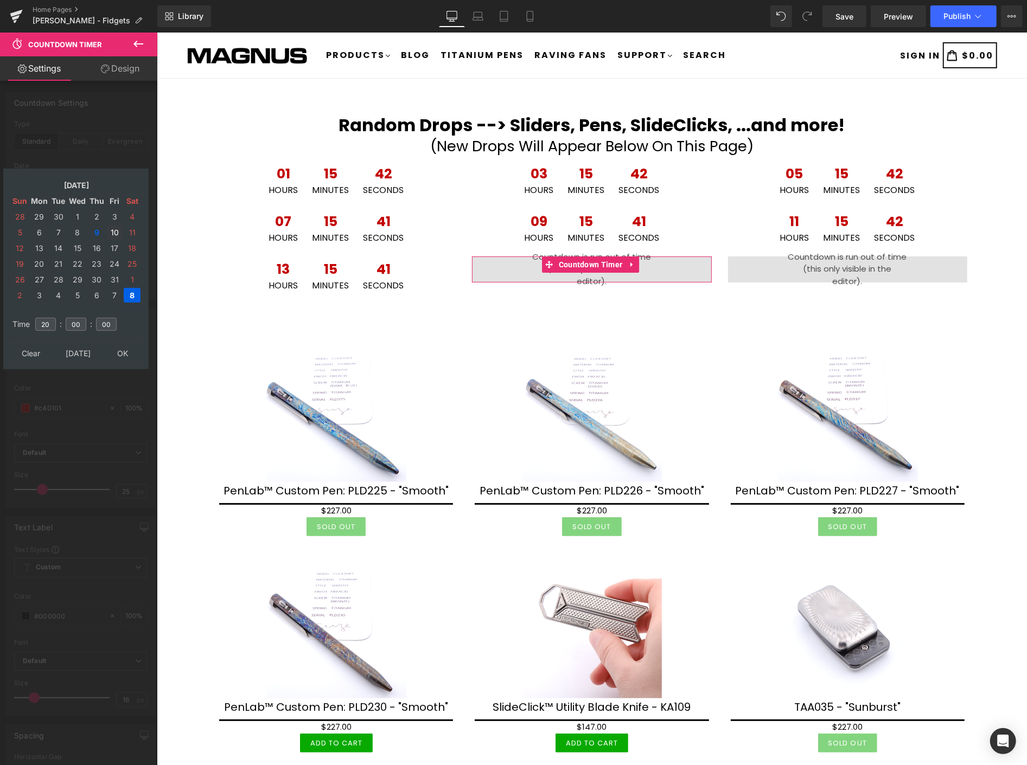
click at [111, 227] on td "10" at bounding box center [114, 232] width 16 height 15
click at [51, 318] on input "20" at bounding box center [45, 324] width 21 height 13
type input "2"
type input "06"
type input "[DATE] 06:00:00"
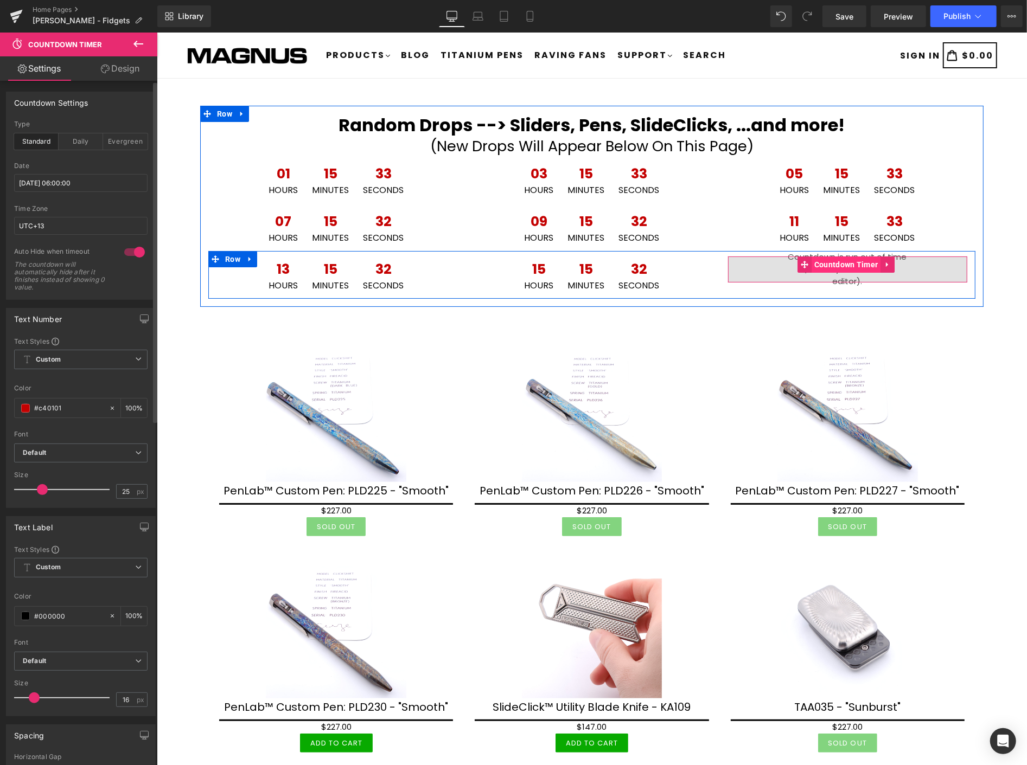
drag, startPoint x: 825, startPoint y: 264, endPoint x: 811, endPoint y: 261, distance: 14.5
click at [825, 264] on span "Countdown Timer" at bounding box center [845, 264] width 69 height 16
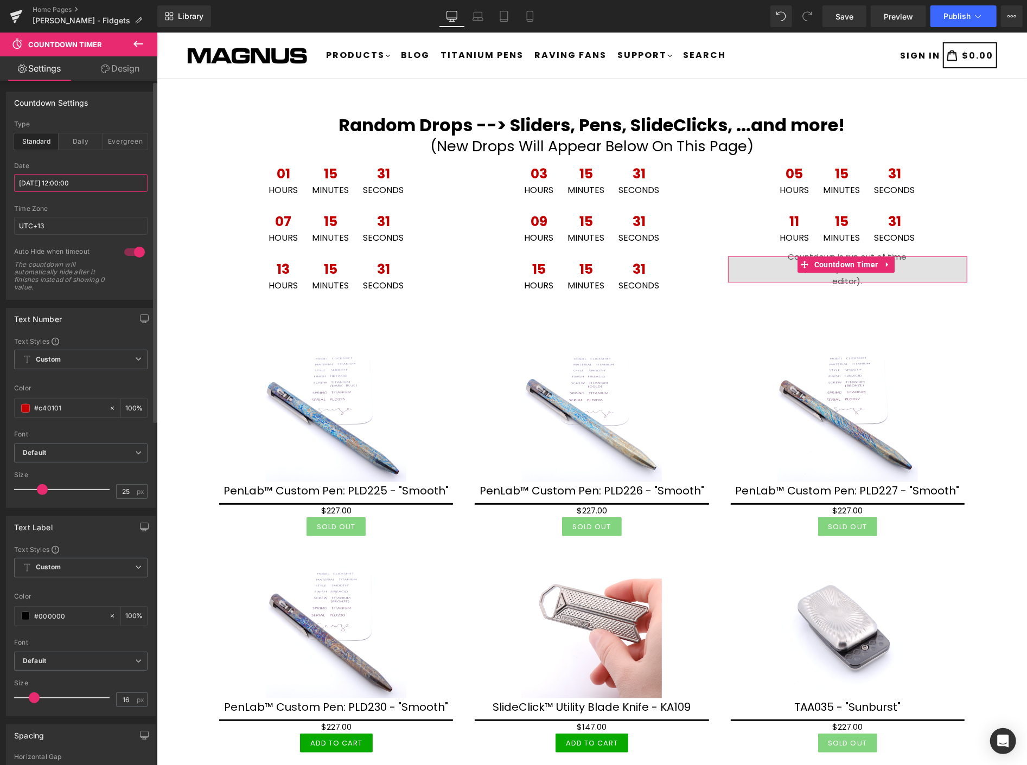
click at [105, 179] on input "[DATE] 12:00:00" at bounding box center [80, 183] width 133 height 18
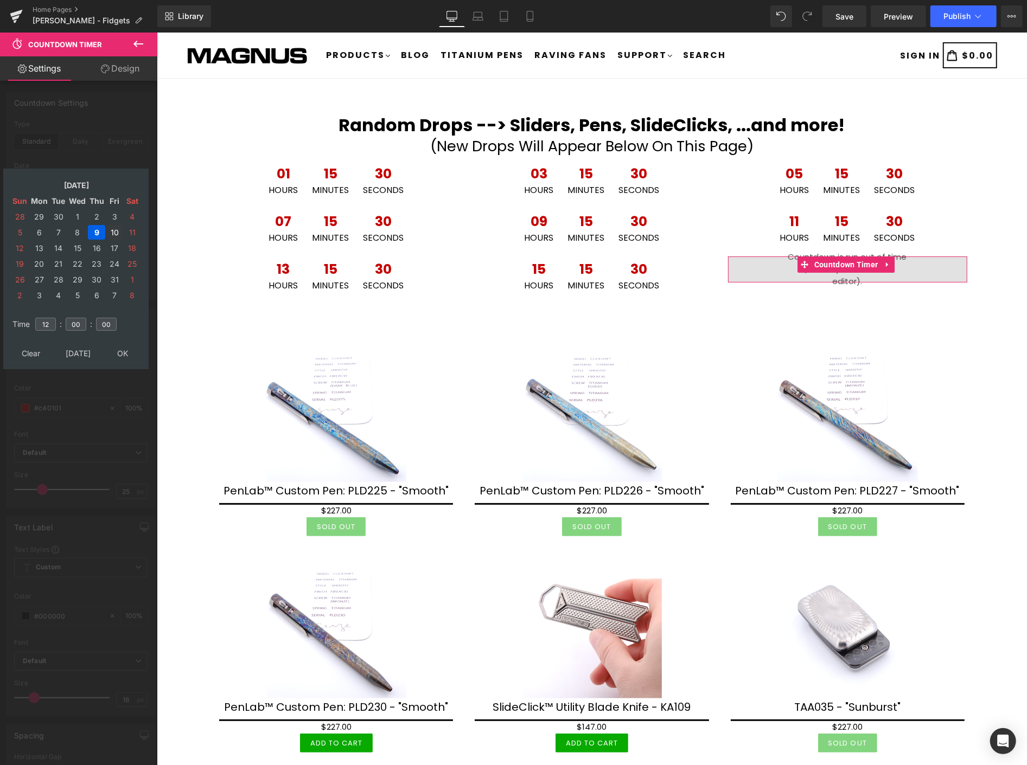
click at [115, 225] on td "10" at bounding box center [114, 232] width 16 height 15
click at [49, 318] on input "12" at bounding box center [45, 324] width 21 height 13
type input "1"
type input "08"
type input "2025/10/10 08:00:00"
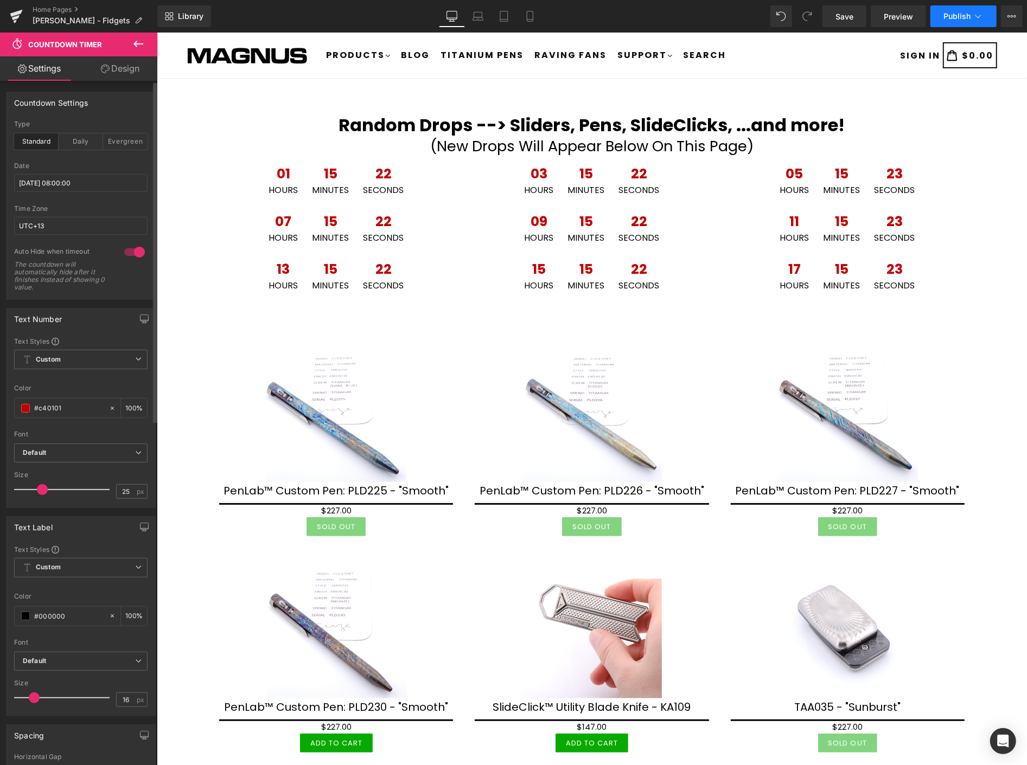
click at [959, 11] on button "Publish" at bounding box center [963, 16] width 66 height 22
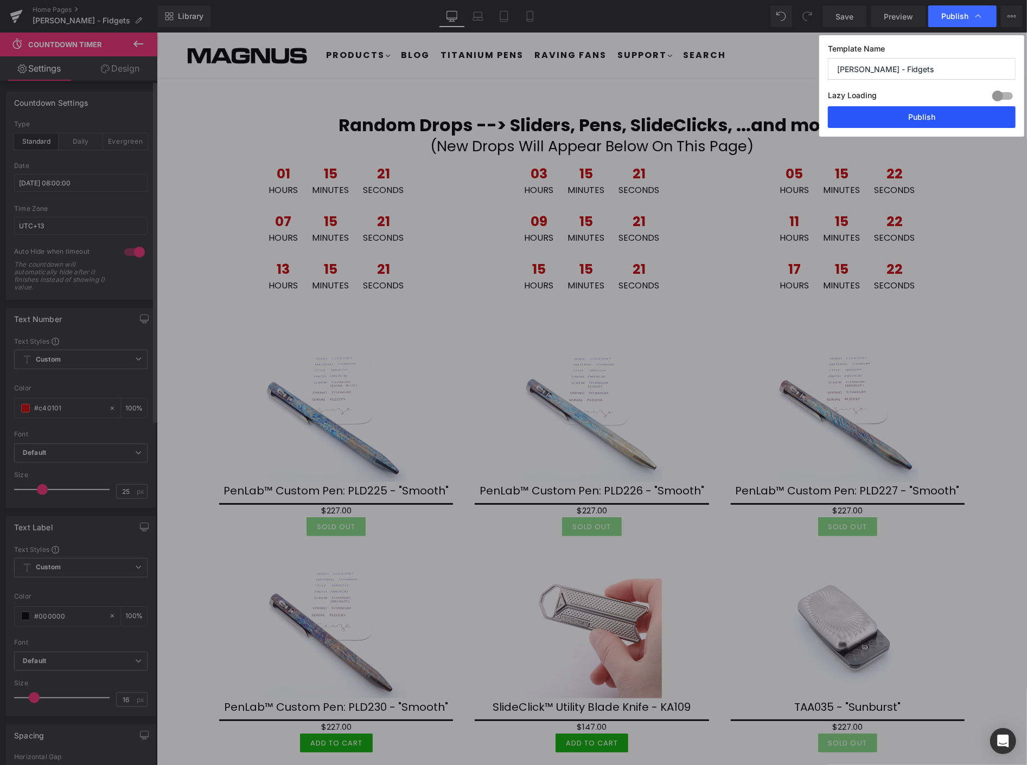
click at [925, 116] on button "Publish" at bounding box center [922, 117] width 188 height 22
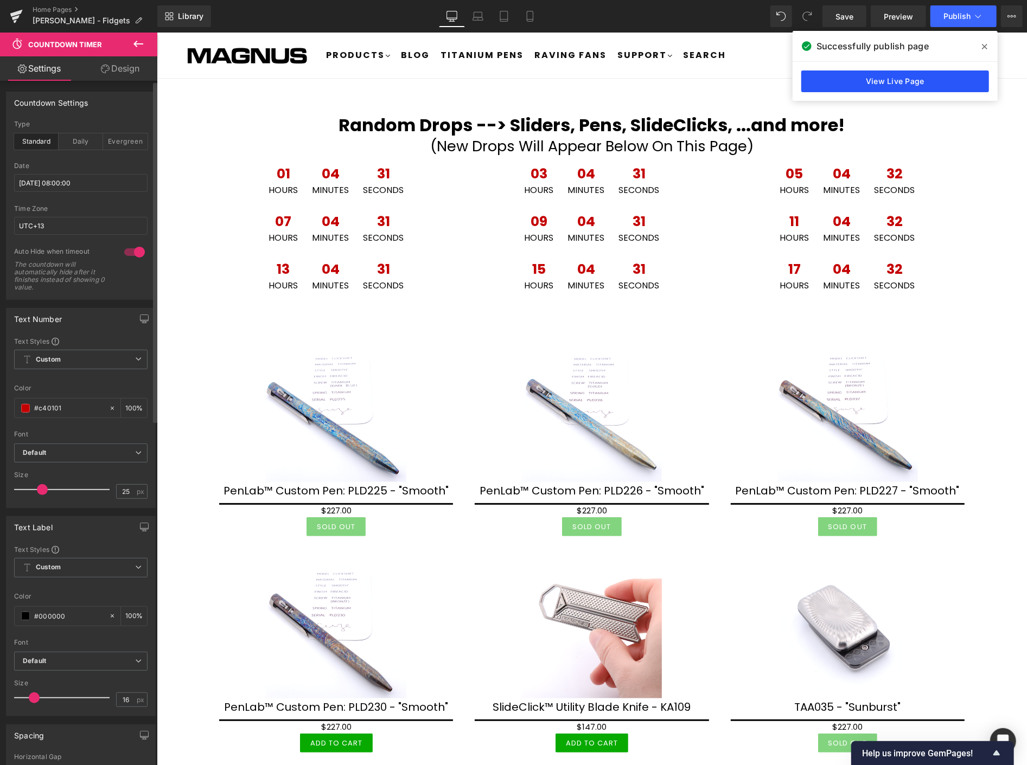
click at [907, 80] on link "View Live Page" at bounding box center [895, 82] width 188 height 22
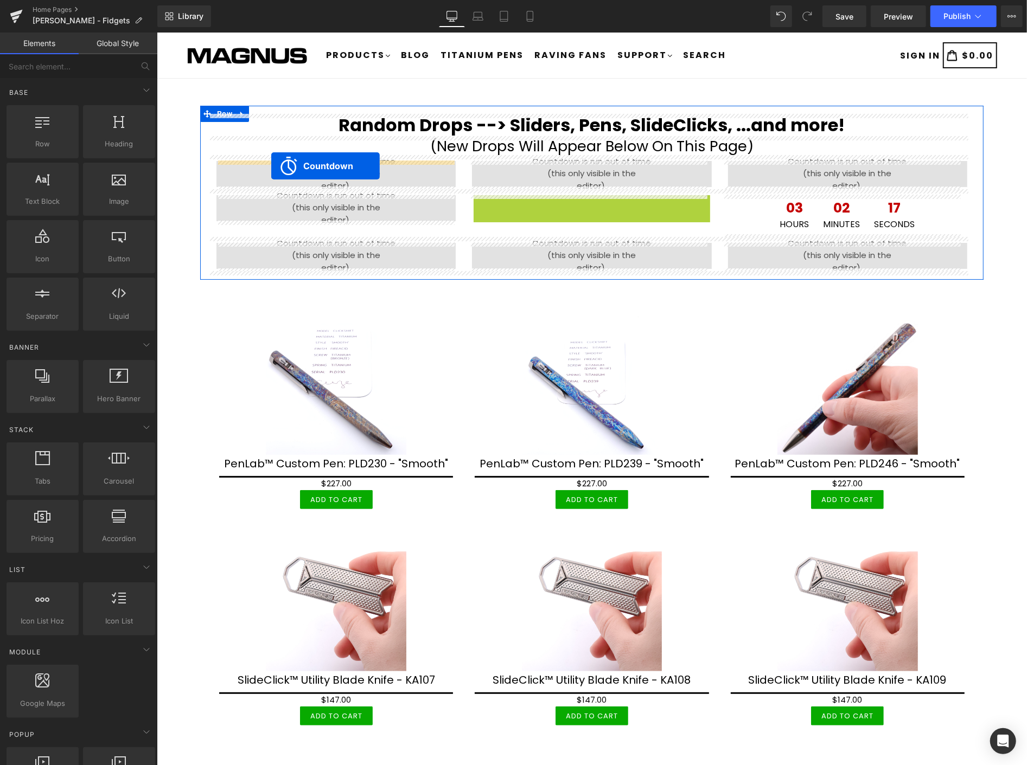
drag, startPoint x: 581, startPoint y: 204, endPoint x: 270, endPoint y: 165, distance: 313.7
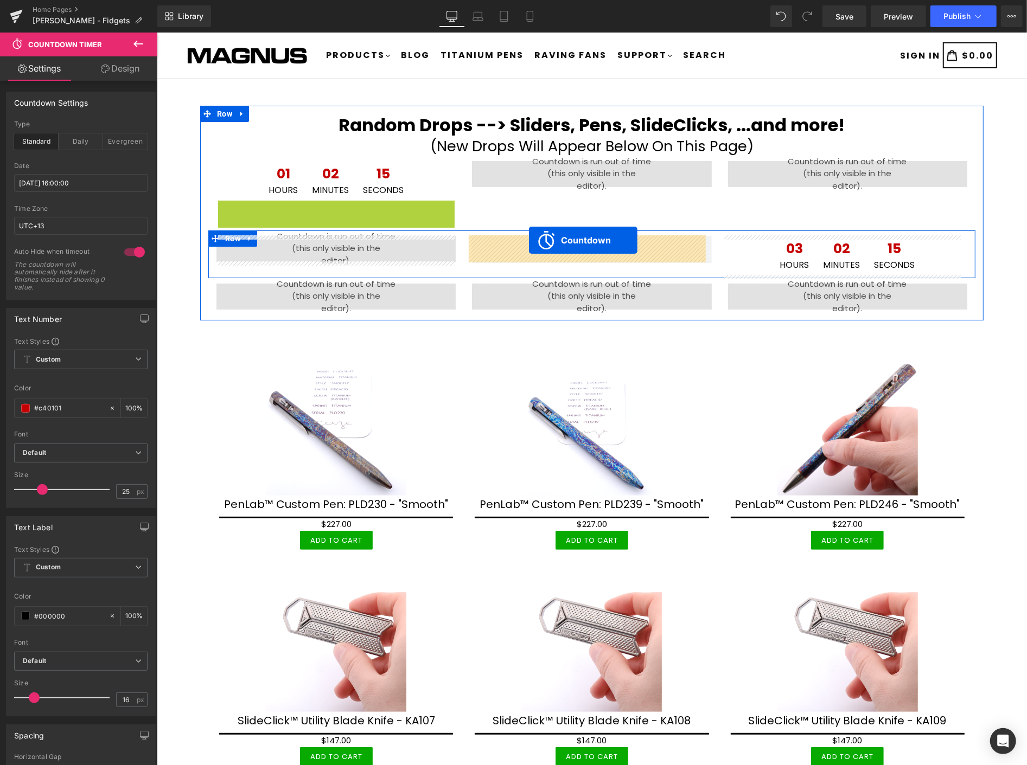
drag, startPoint x: 325, startPoint y: 206, endPoint x: 528, endPoint y: 241, distance: 205.9
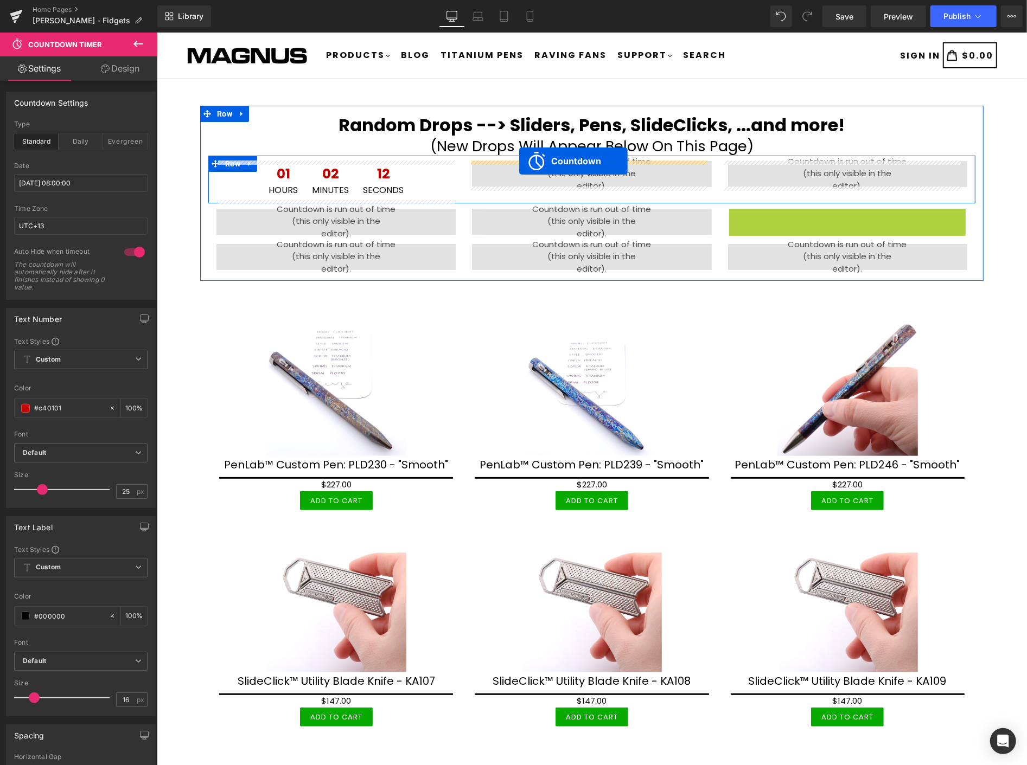
drag, startPoint x: 835, startPoint y: 213, endPoint x: 518, endPoint y: 161, distance: 320.4
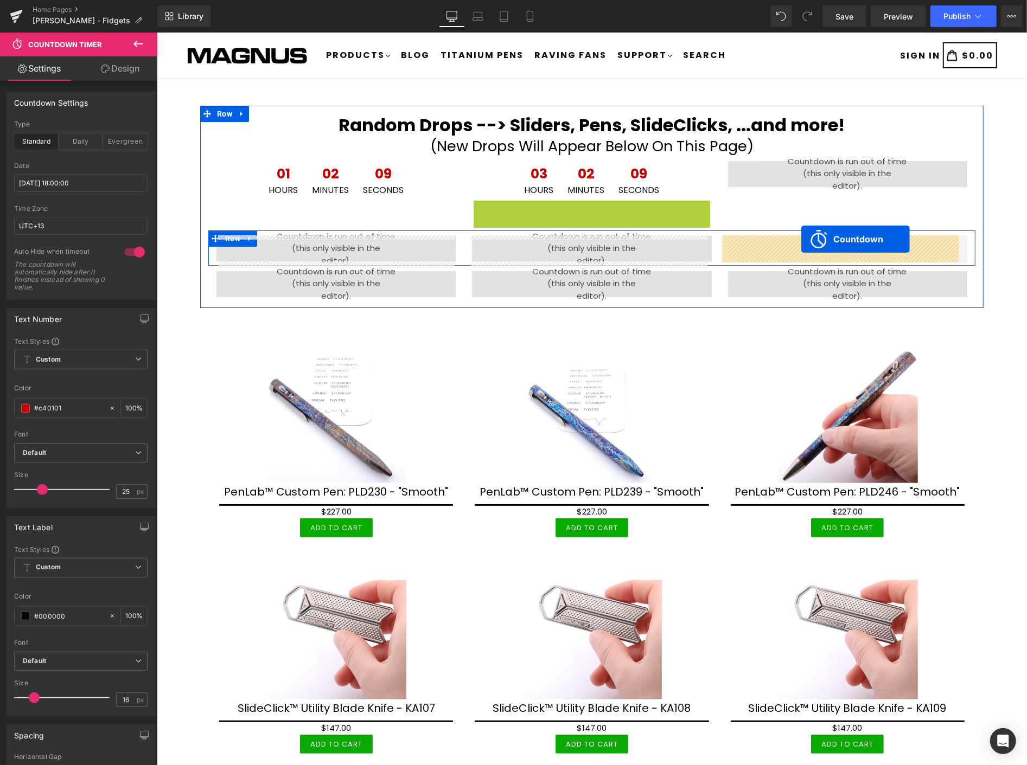
drag, startPoint x: 578, startPoint y: 202, endPoint x: 800, endPoint y: 241, distance: 226.2
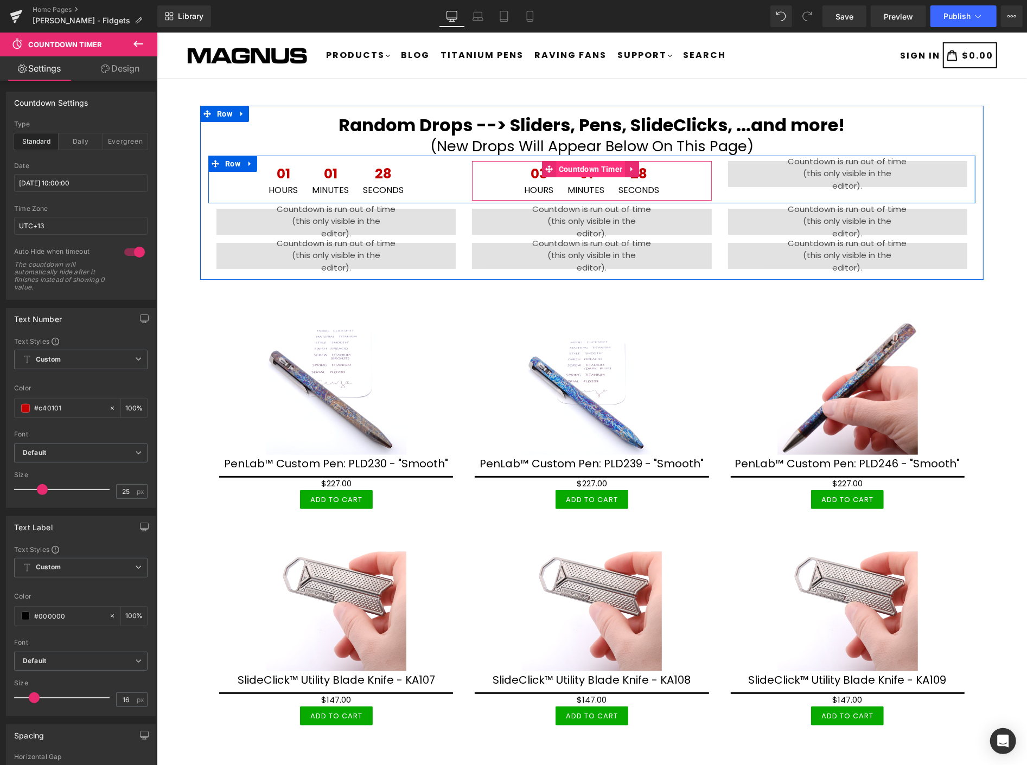
click at [575, 164] on span "Countdown Timer" at bounding box center [589, 169] width 69 height 16
click at [850, 166] on span "Countdown Timer" at bounding box center [845, 169] width 69 height 16
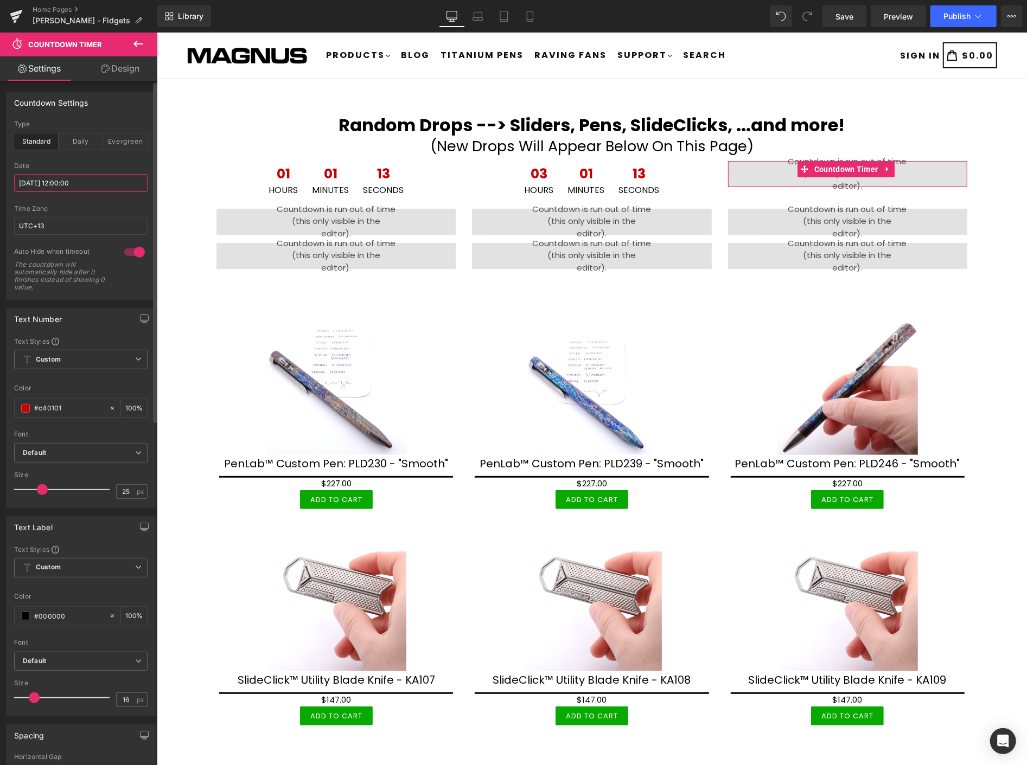
click at [89, 181] on input "[DATE] 12:00:00" at bounding box center [80, 183] width 133 height 18
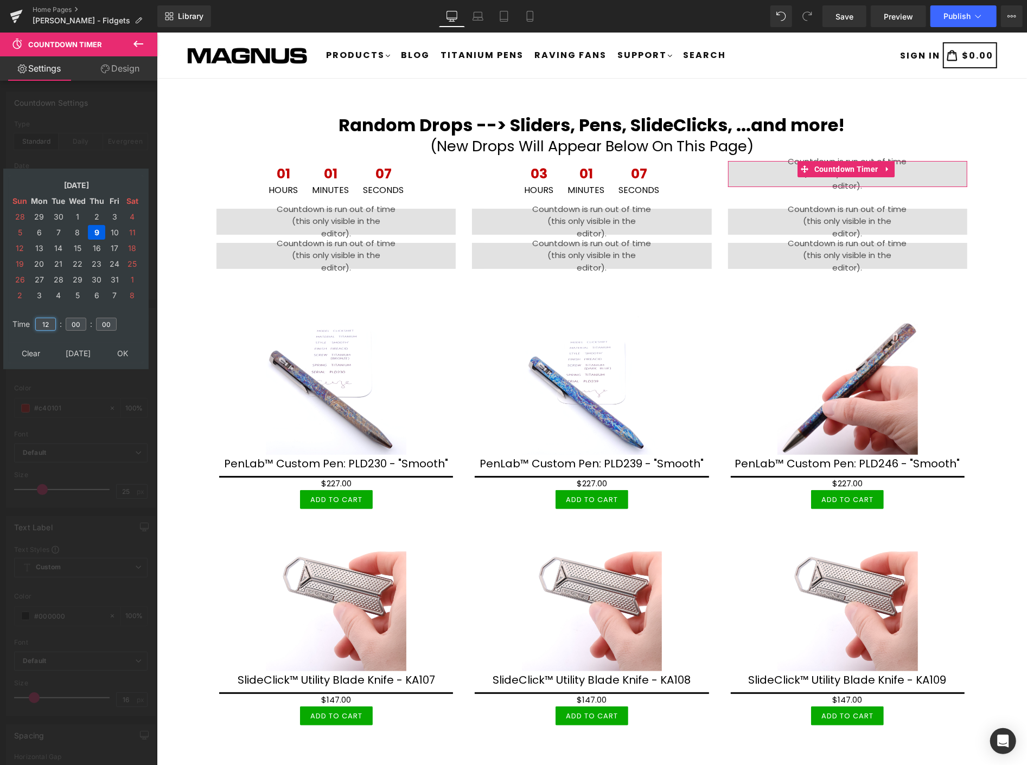
click at [50, 318] on input "12" at bounding box center [45, 324] width 21 height 13
type input "1"
type input "20"
type input "[DATE] 20:00:00"
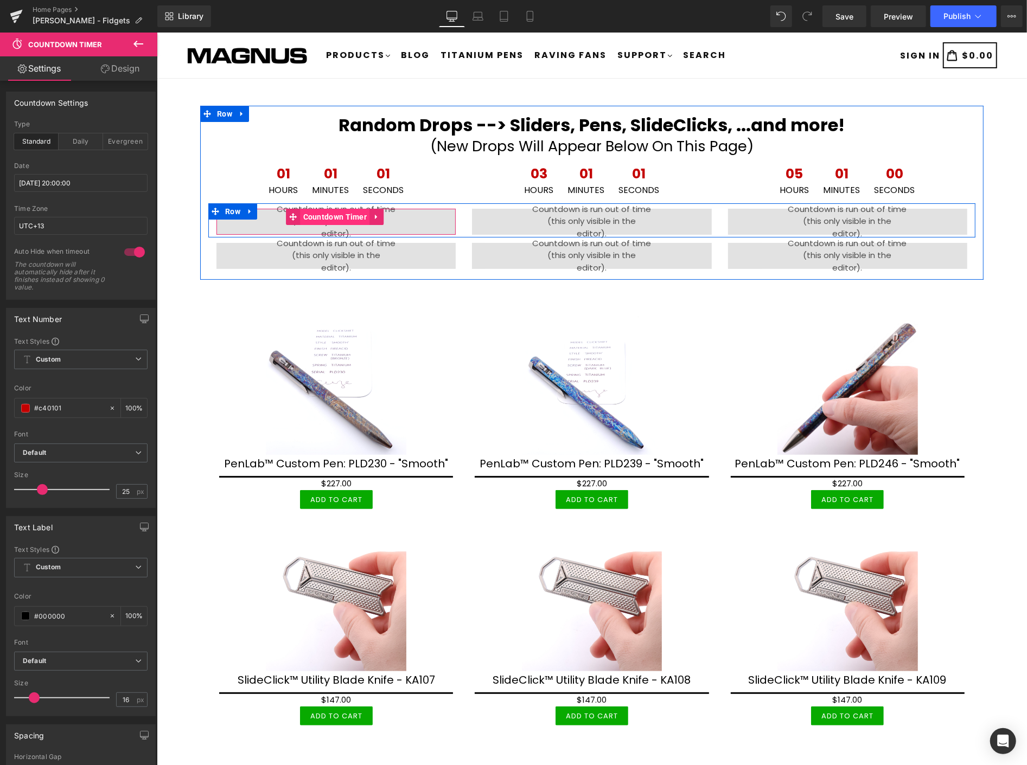
click at [330, 211] on span "Countdown Timer" at bounding box center [334, 216] width 69 height 16
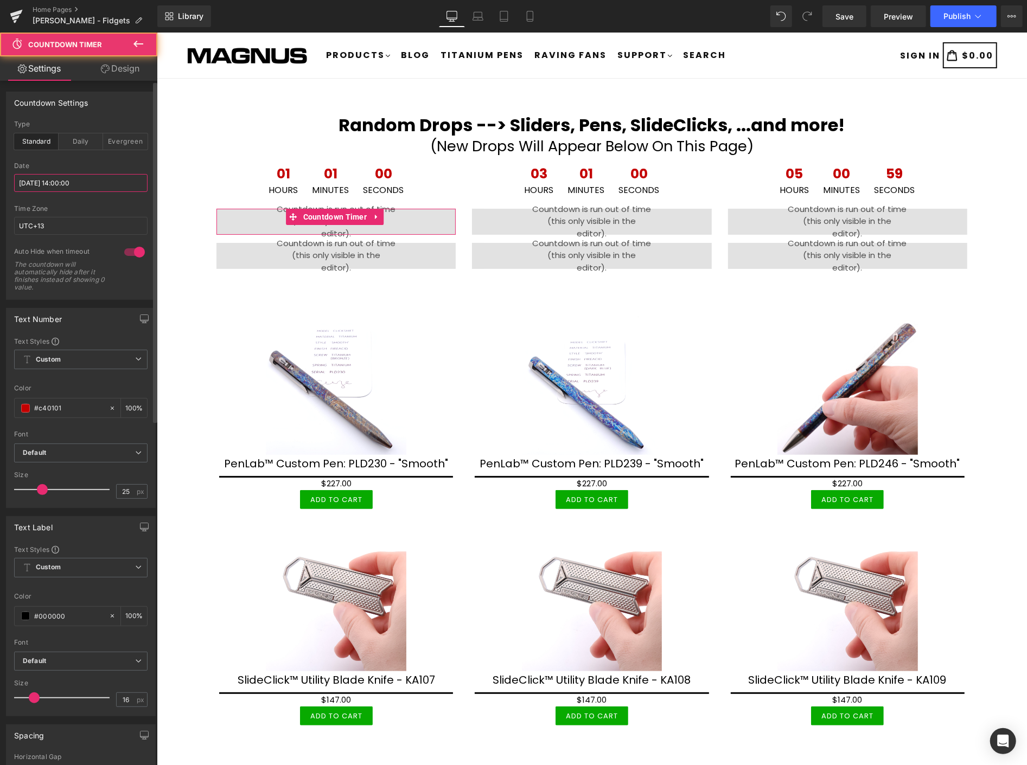
click at [111, 180] on input "[DATE] 14:00:00" at bounding box center [80, 183] width 133 height 18
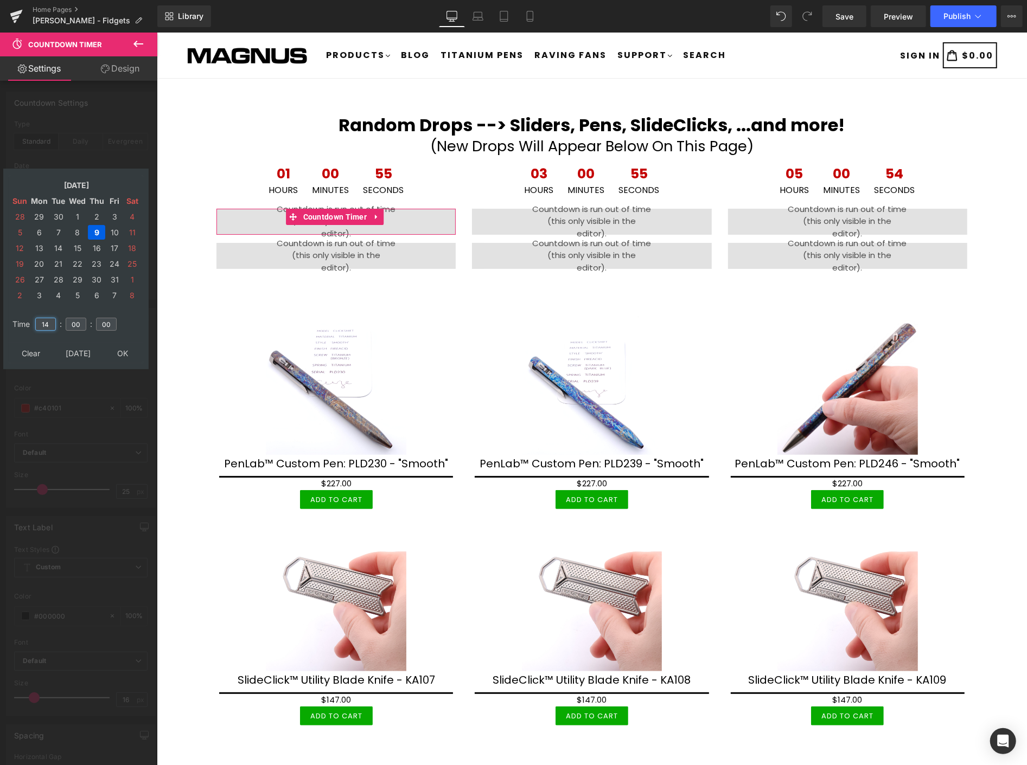
click at [52, 318] on input "14" at bounding box center [45, 324] width 21 height 13
type input "1"
type input "22"
type input "[DATE] 22:00:00"
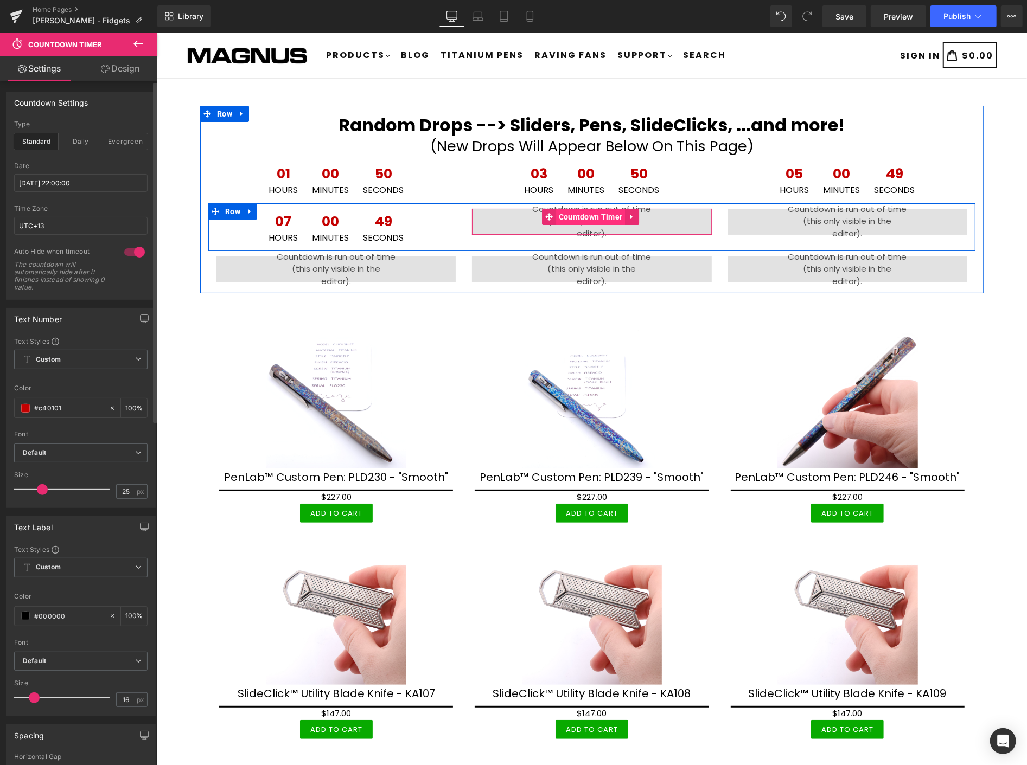
click at [573, 212] on span "Countdown Timer" at bounding box center [589, 216] width 69 height 16
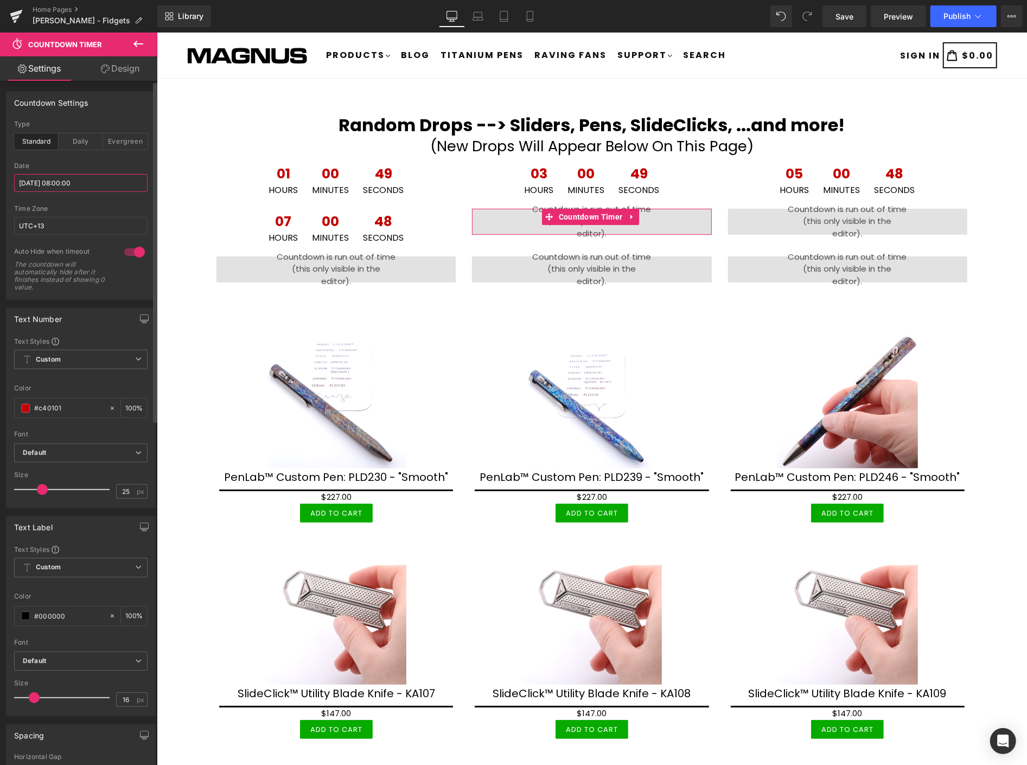
click at [110, 180] on input "[DATE] 08:00:00" at bounding box center [80, 183] width 133 height 18
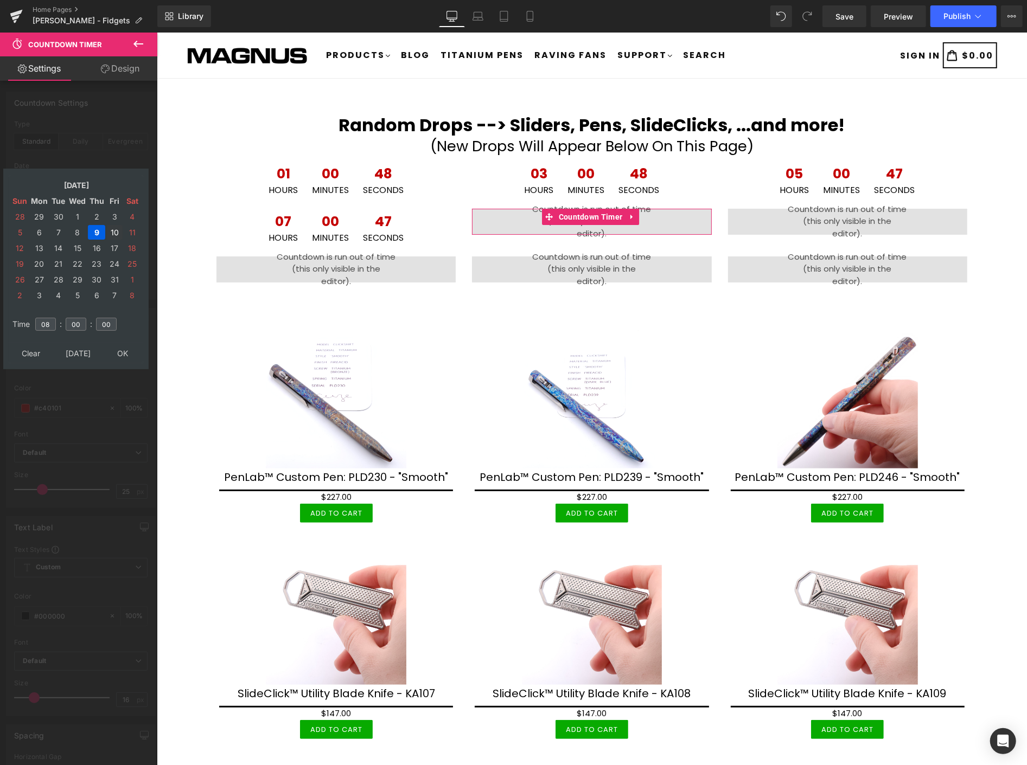
click at [116, 226] on td "10" at bounding box center [114, 232] width 16 height 15
click at [50, 318] on input "08" at bounding box center [45, 324] width 21 height 13
type input "0"
type input "00"
type input "[DATE] 00:00:00"
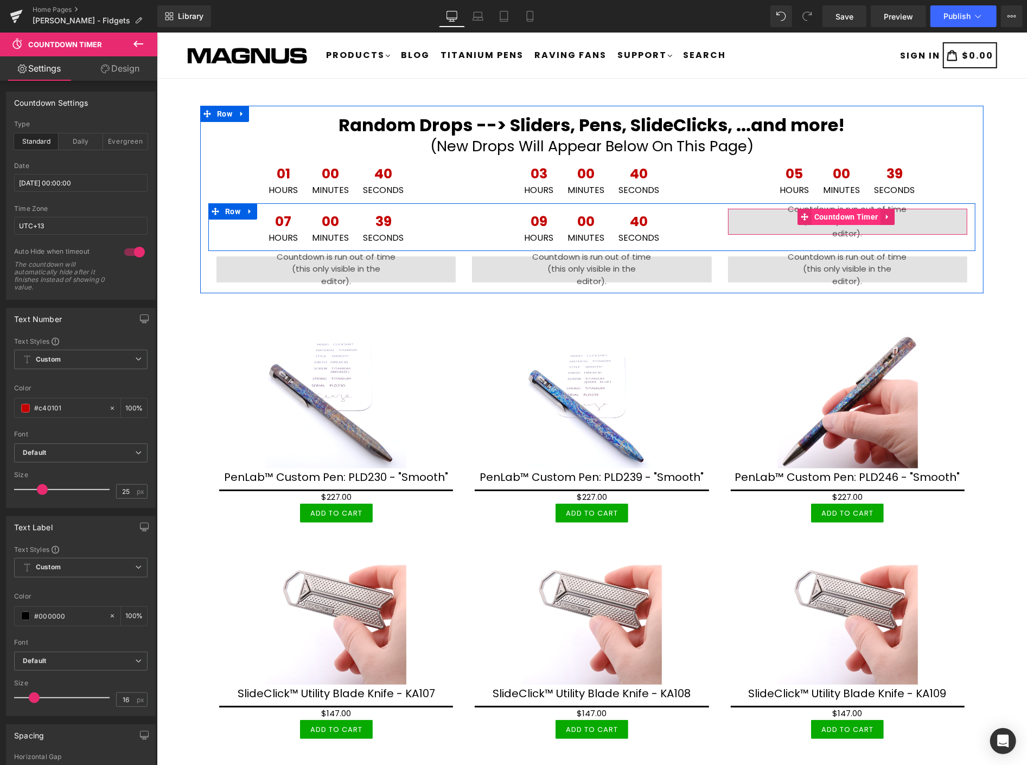
click at [831, 215] on span "Countdown Timer" at bounding box center [845, 216] width 69 height 16
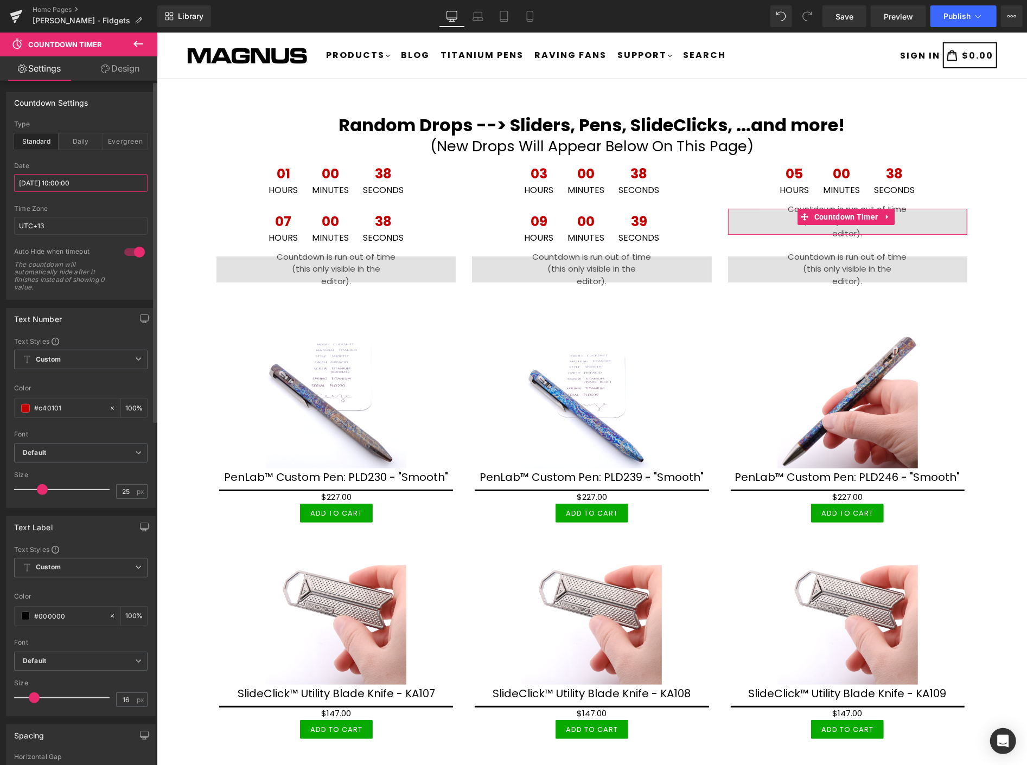
click at [100, 179] on input "[DATE] 10:00:00" at bounding box center [80, 183] width 133 height 18
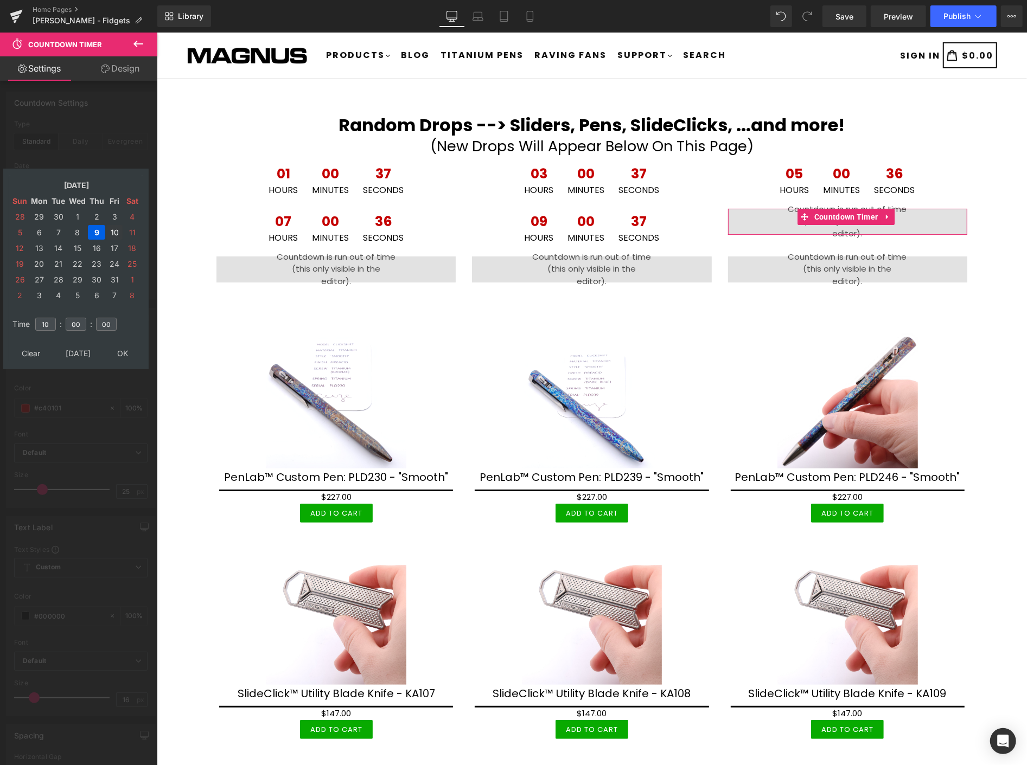
click at [112, 225] on td "10" at bounding box center [114, 232] width 16 height 15
click at [50, 318] on input "10" at bounding box center [45, 324] width 21 height 13
type input "1"
type input "02"
type input "[DATE] 02:00:00"
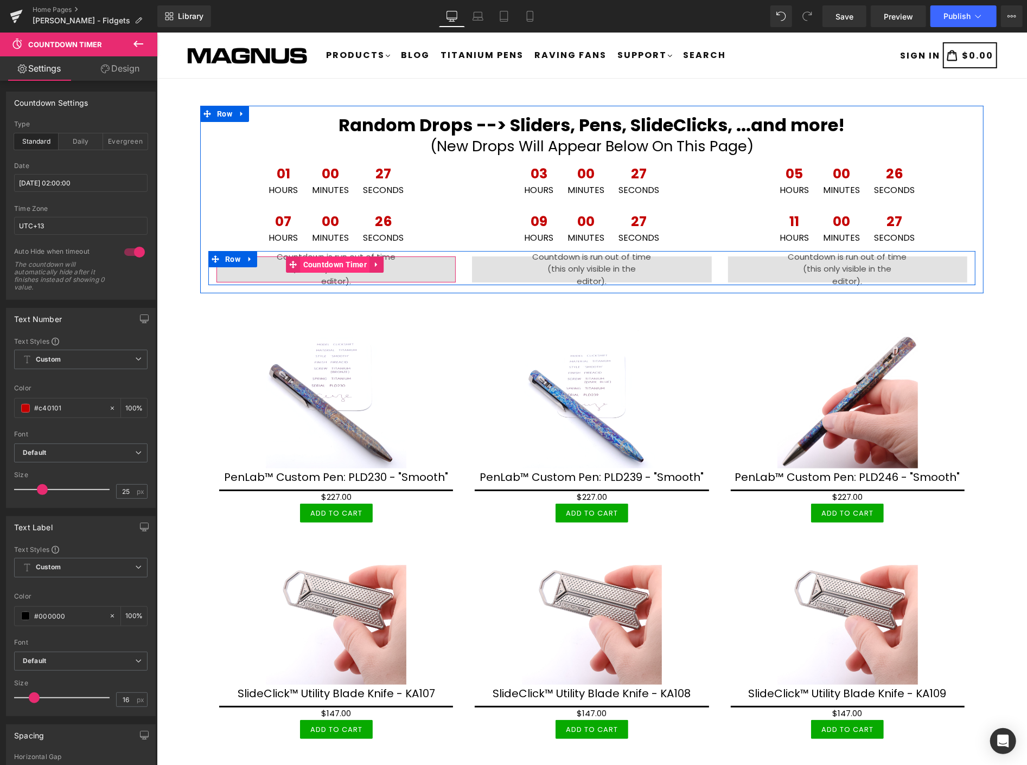
click at [330, 263] on span "Countdown Timer" at bounding box center [334, 264] width 69 height 16
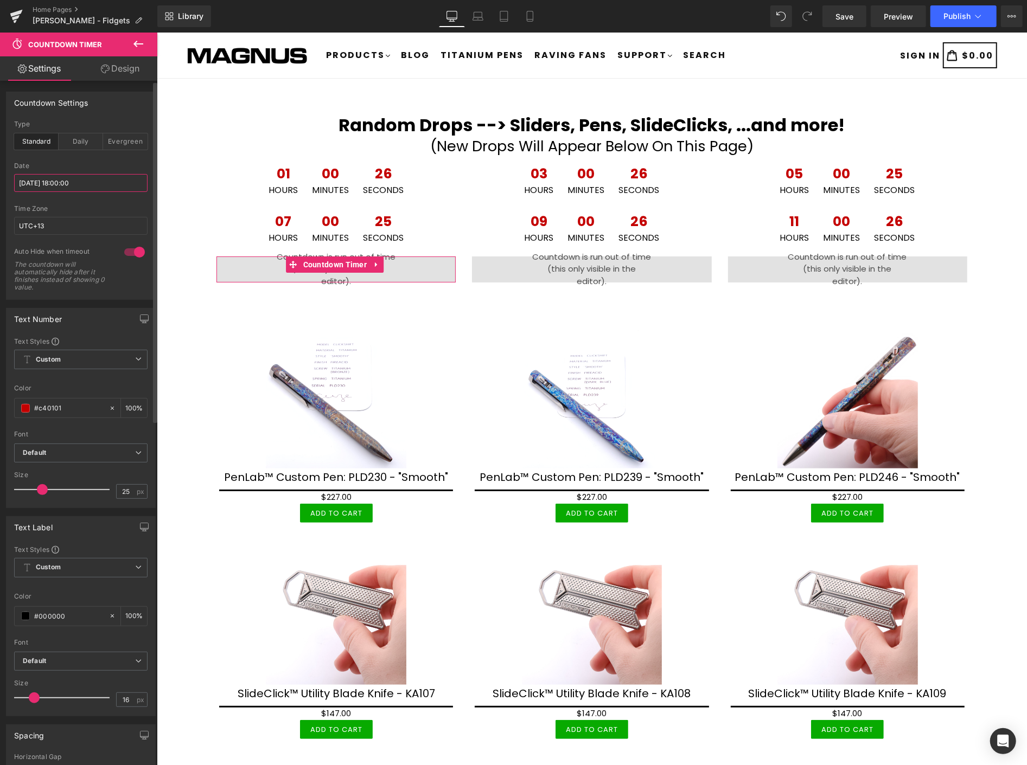
click at [108, 175] on input "[DATE] 18:00:00" at bounding box center [80, 183] width 133 height 18
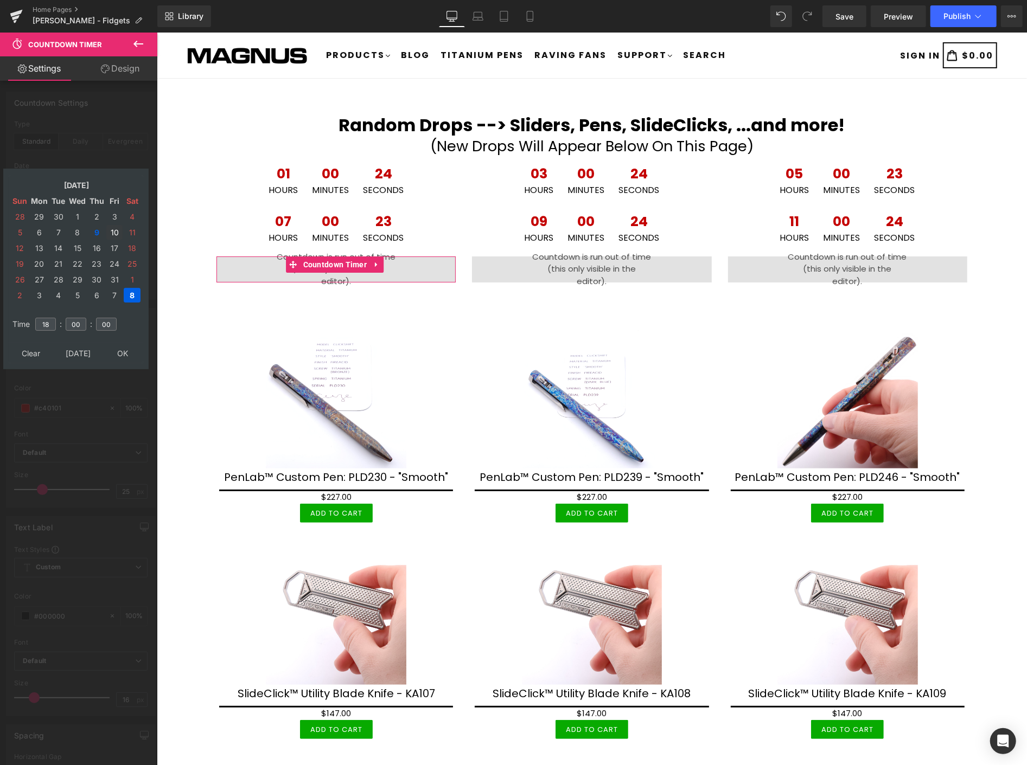
click at [114, 228] on td "10" at bounding box center [114, 232] width 16 height 15
click at [54, 318] on input "18" at bounding box center [45, 324] width 21 height 13
type input "1"
type input "04"
type input "[DATE] 04:00:00"
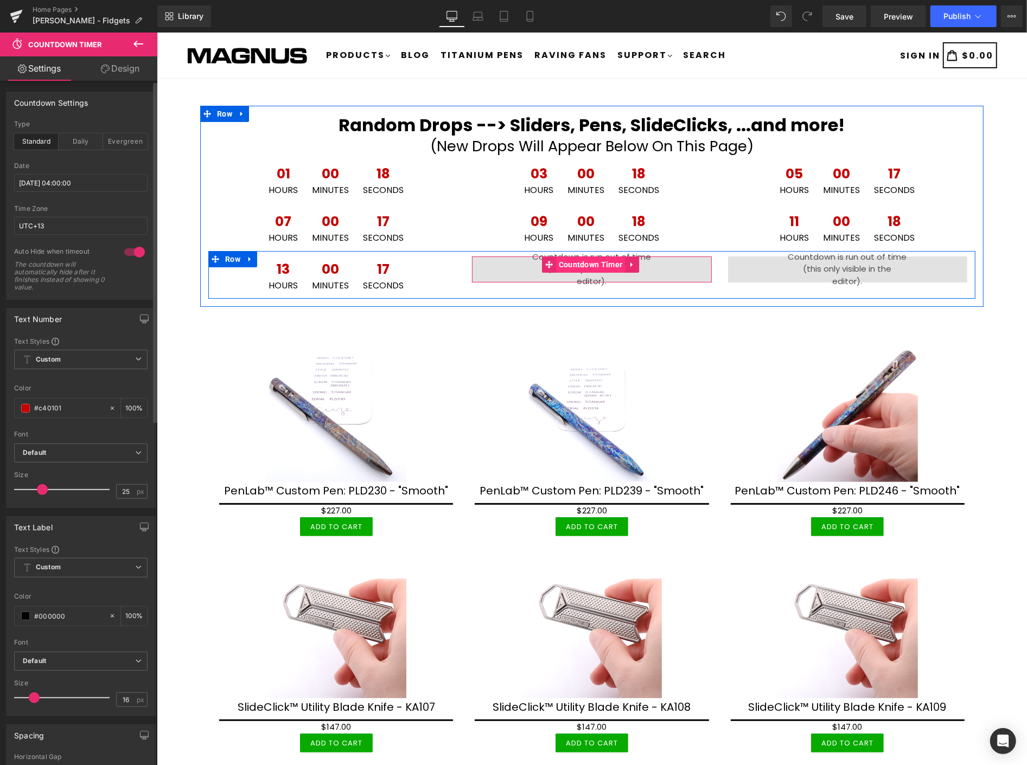
click at [575, 258] on span "Countdown Timer" at bounding box center [589, 264] width 69 height 16
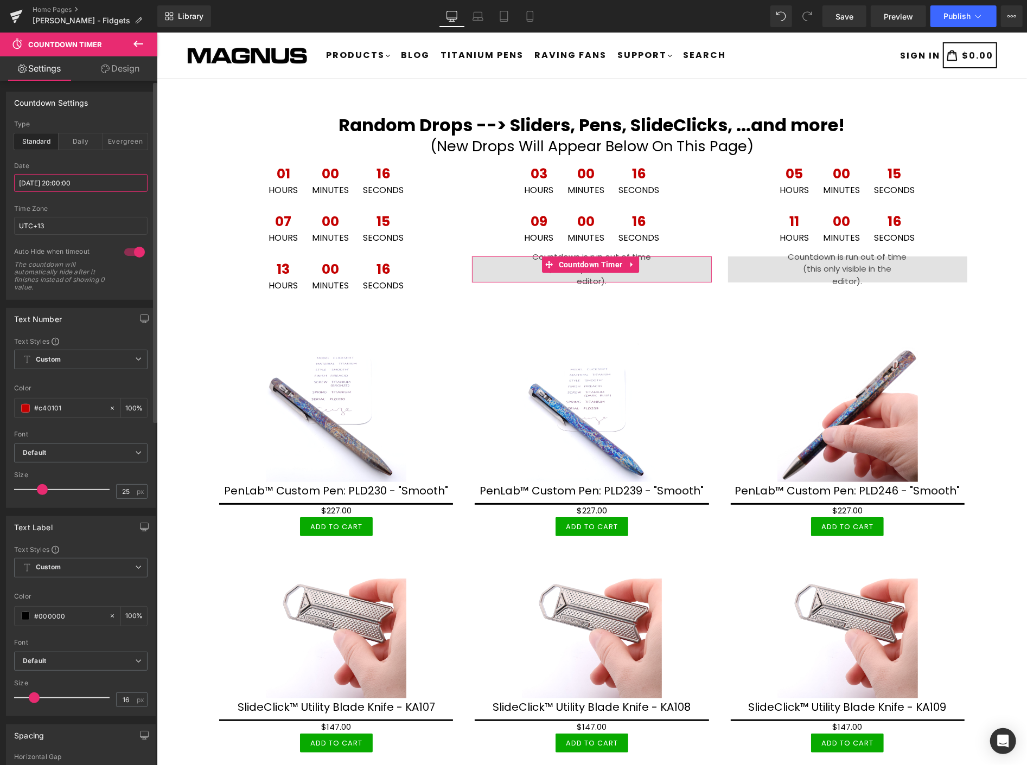
click at [94, 182] on input "[DATE] 20:00:00" at bounding box center [80, 183] width 133 height 18
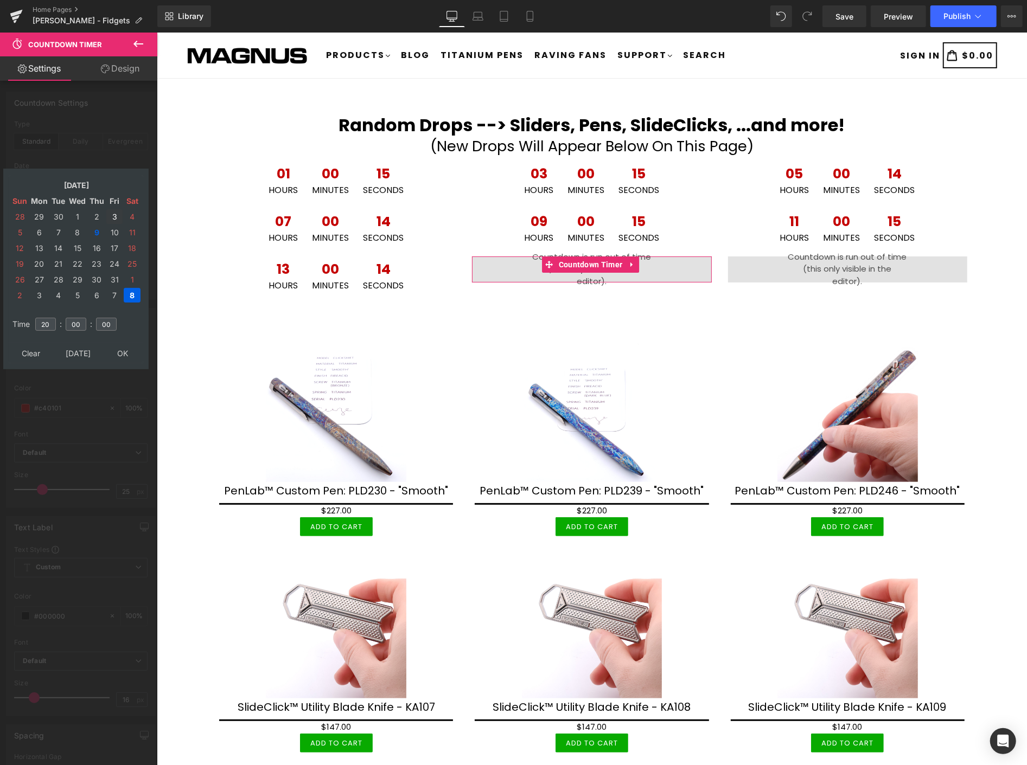
click at [114, 222] on td "3" at bounding box center [114, 216] width 16 height 15
click at [116, 225] on td "10" at bounding box center [114, 232] width 16 height 15
click at [50, 318] on input "20" at bounding box center [45, 324] width 21 height 13
type input "2"
type input "06"
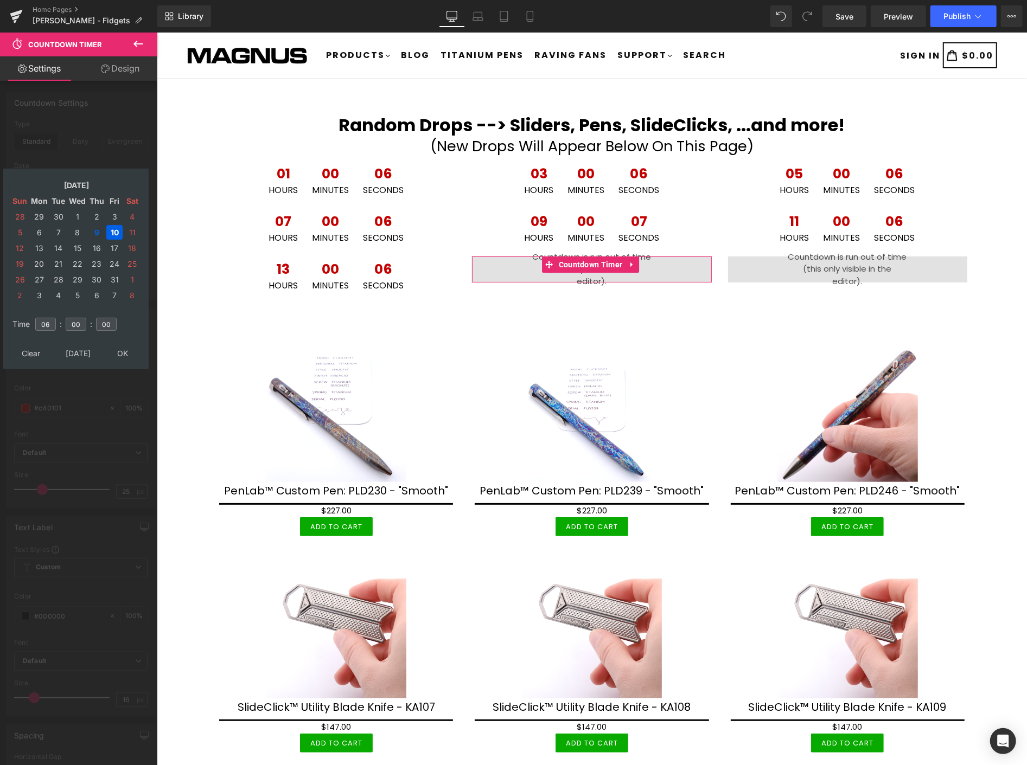
type input "[DATE] 06:00:00"
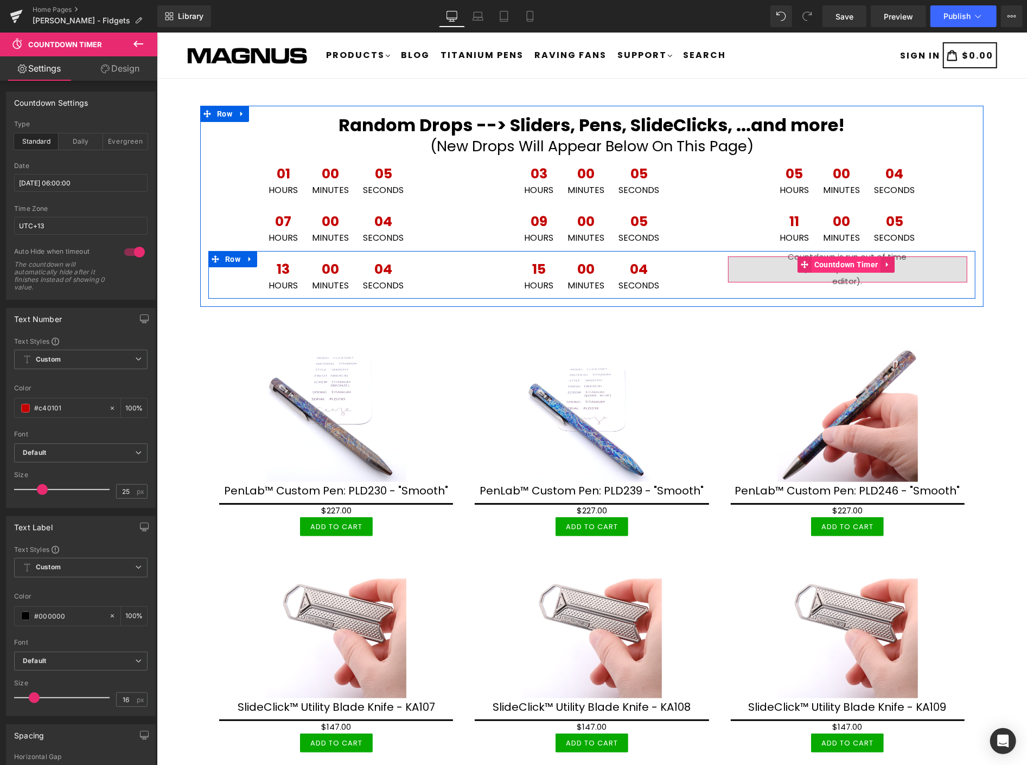
drag, startPoint x: 829, startPoint y: 261, endPoint x: 805, endPoint y: 262, distance: 23.9
click at [829, 261] on span "Countdown Timer" at bounding box center [845, 264] width 69 height 16
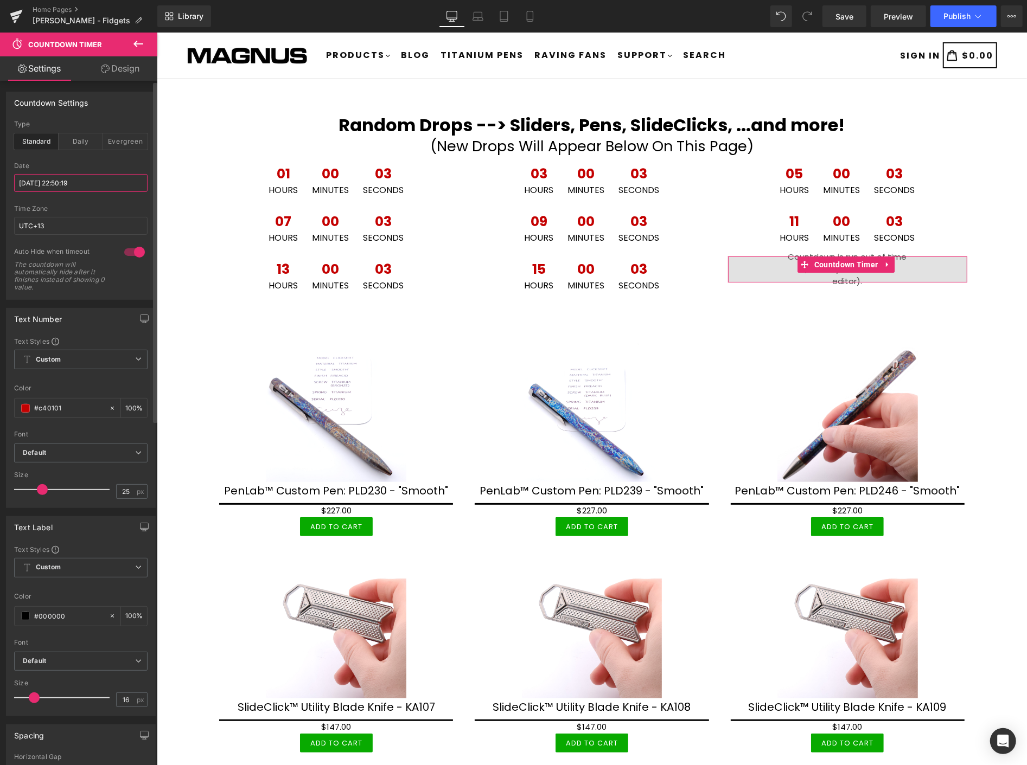
click at [129, 183] on input "[DATE] 22:50:19" at bounding box center [80, 183] width 133 height 18
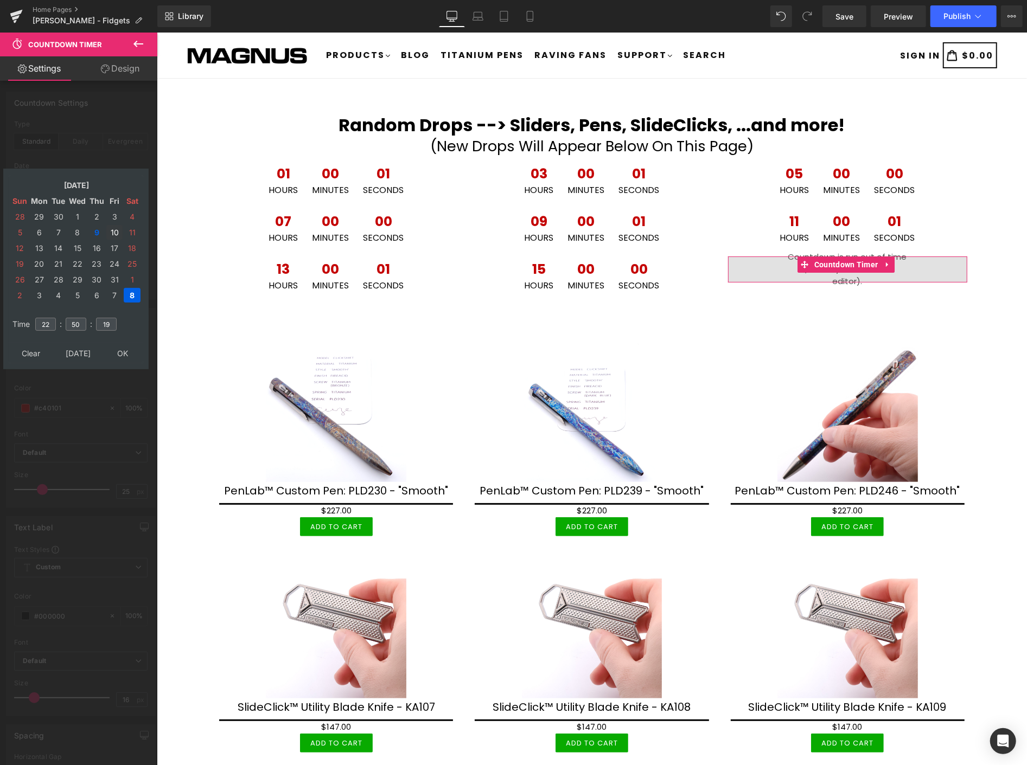
click at [113, 225] on td "10" at bounding box center [114, 232] width 16 height 15
click at [56, 319] on td "22" at bounding box center [46, 324] width 24 height 25
click at [49, 318] on input "22" at bounding box center [45, 324] width 21 height 13
type input "2"
type input "08"
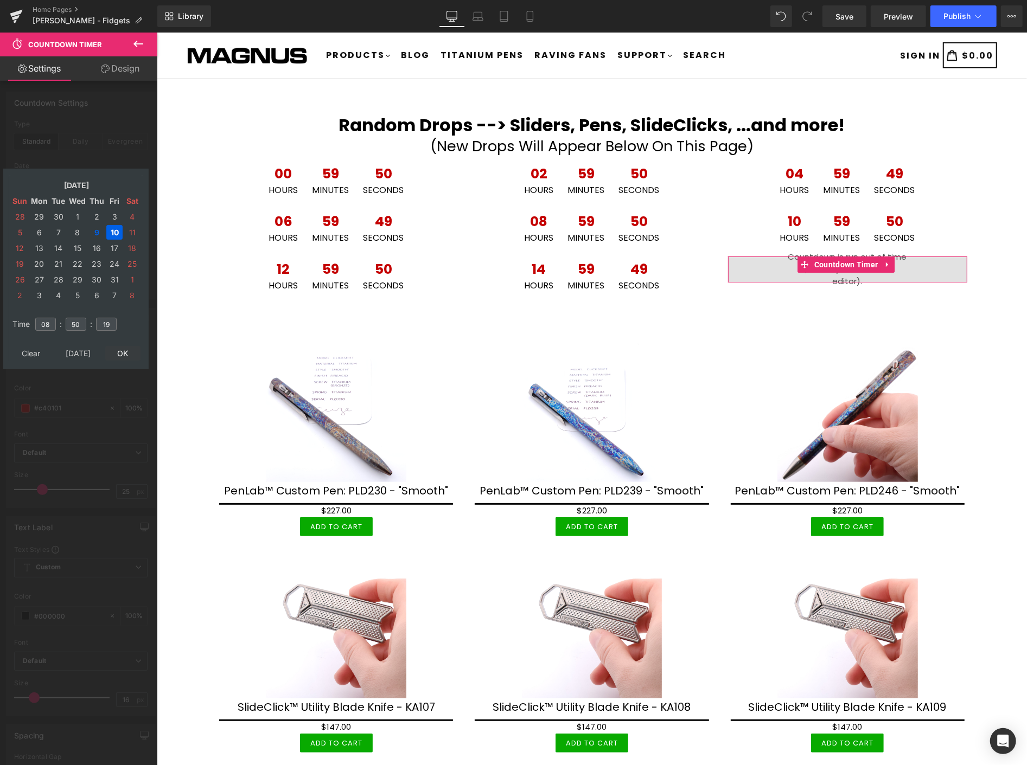
type input "[DATE] 08:50:19"
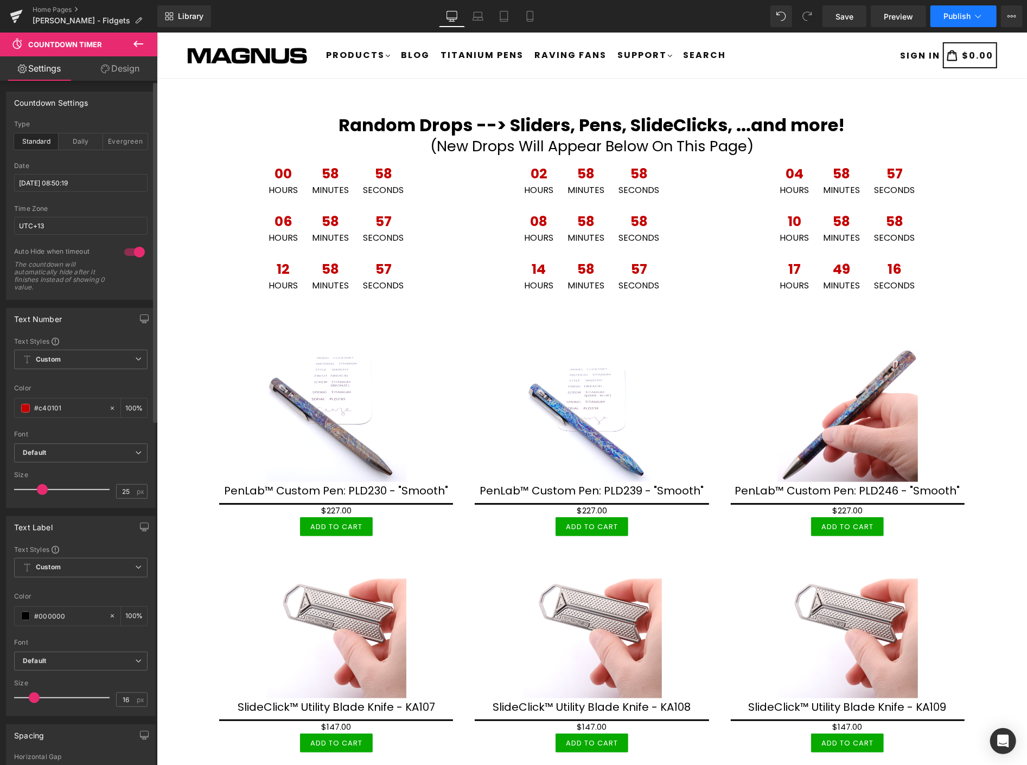
click at [951, 15] on span "Publish" at bounding box center [956, 16] width 27 height 9
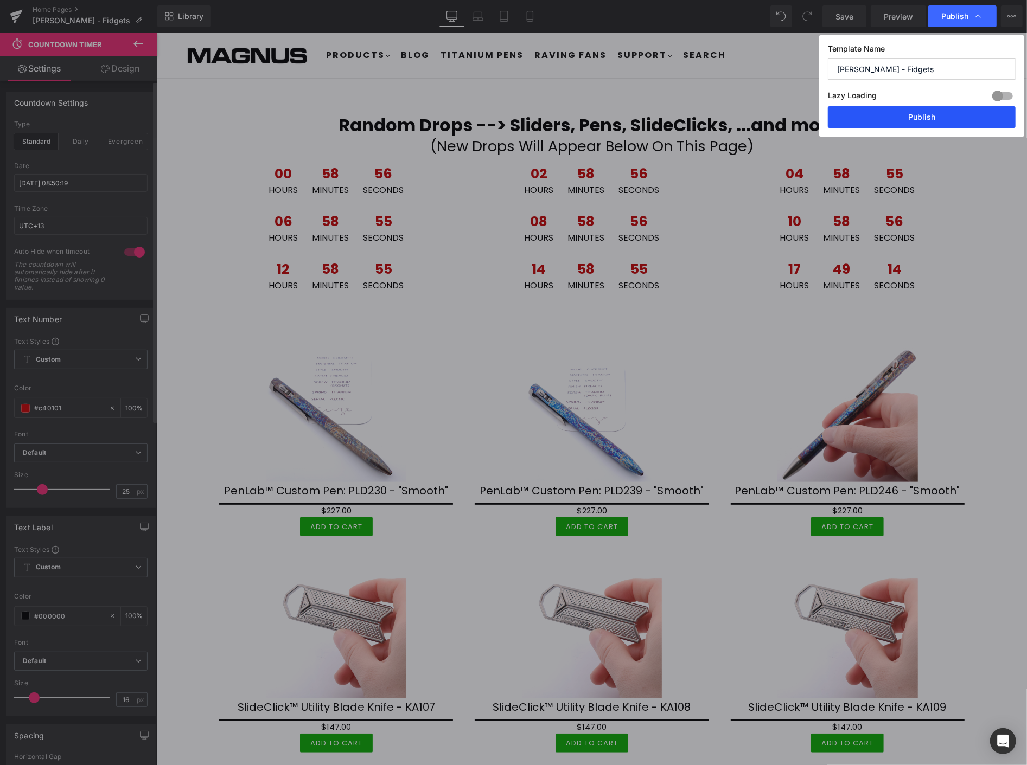
click at [923, 112] on button "Publish" at bounding box center [922, 117] width 188 height 22
